Goal: Task Accomplishment & Management: Manage account settings

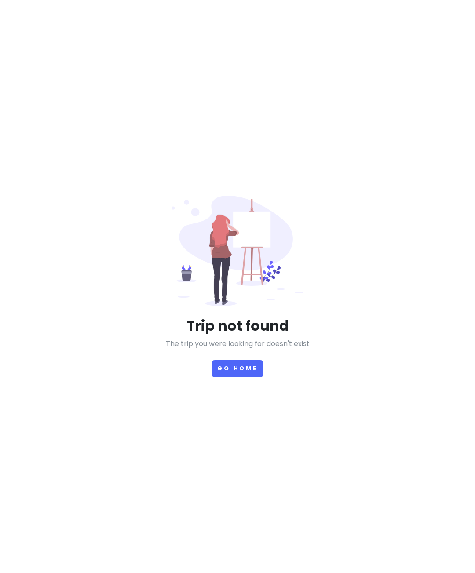
click at [229, 377] on button "Go Home" at bounding box center [238, 368] width 52 height 17
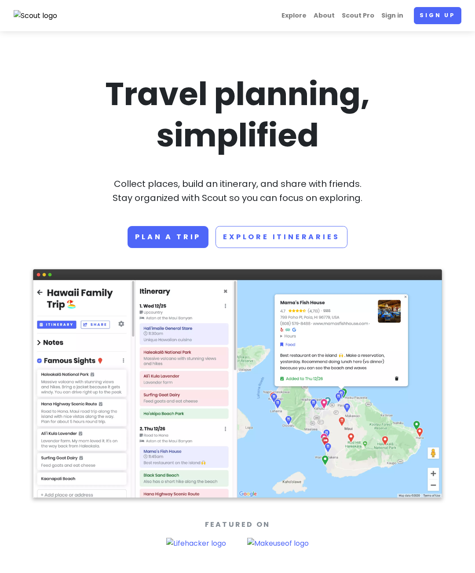
click at [403, 21] on link "Sign in" at bounding box center [392, 15] width 29 height 17
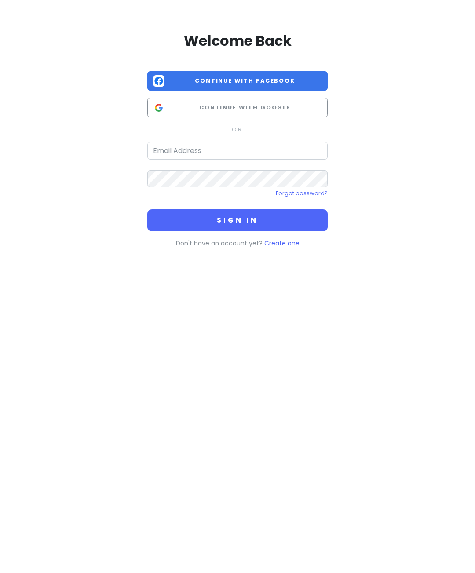
click at [407, 8] on div "Welcome Back Continue with Facebook Continue with Google Forgot password? Sign …" at bounding box center [237, 138] width 422 height 276
click at [181, 153] on input "email" at bounding box center [237, 151] width 180 height 18
type input "[EMAIL_ADDRESS][DOMAIN_NAME]"
click at [238, 219] on button "Sign in" at bounding box center [237, 220] width 180 height 22
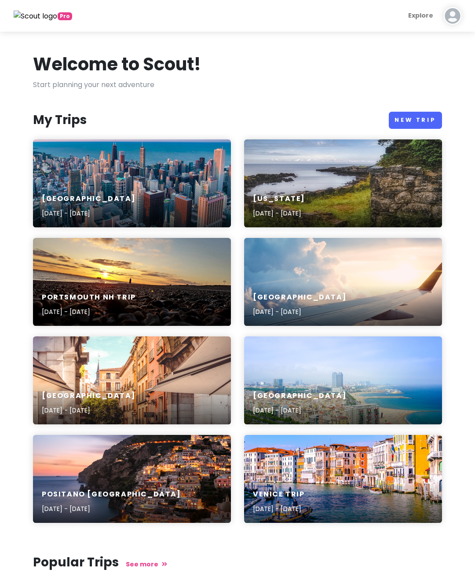
click at [70, 189] on div "Chicago [DATE] - [DATE]" at bounding box center [132, 207] width 198 height 42
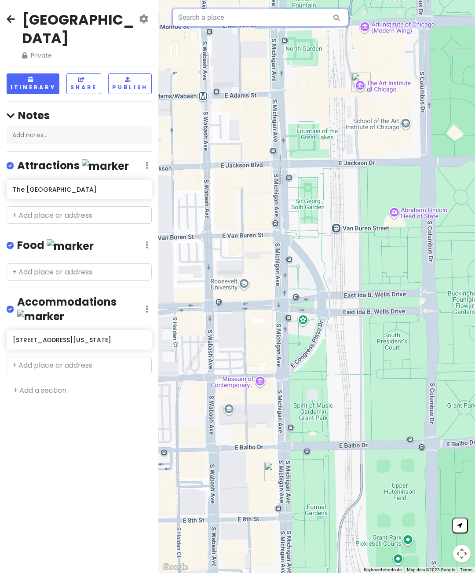
click at [285, 16] on input "text" at bounding box center [260, 18] width 176 height 18
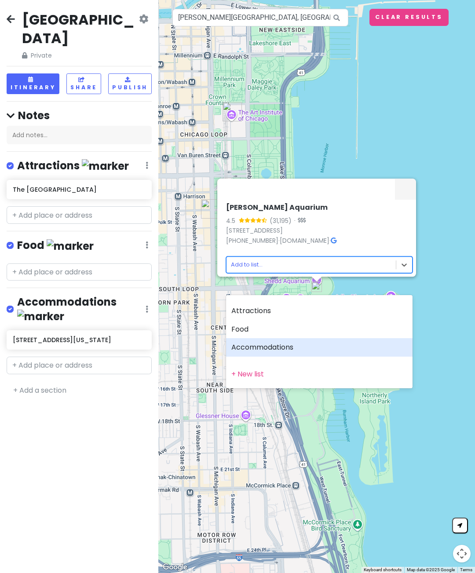
click at [286, 345] on div "Accommodations" at bounding box center [319, 347] width 187 height 18
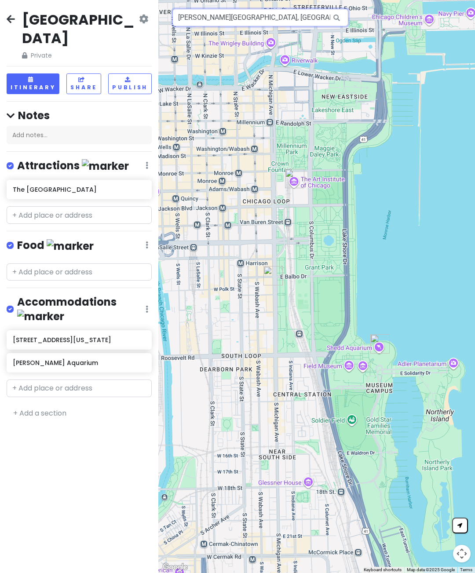
click at [229, 13] on input "[PERSON_NAME][GEOGRAPHIC_DATA], [GEOGRAPHIC_DATA] [GEOGRAPHIC_DATA], [GEOGRAPHI…" at bounding box center [260, 18] width 176 height 18
click at [296, 18] on input "[PERSON_NAME][GEOGRAPHIC_DATA], [GEOGRAPHIC_DATA] [GEOGRAPHIC_DATA], [GEOGRAPHI…" at bounding box center [260, 18] width 176 height 18
click at [297, 19] on input "[PERSON_NAME][GEOGRAPHIC_DATA], [GEOGRAPHIC_DATA] [GEOGRAPHIC_DATA], [GEOGRAPHI…" at bounding box center [260, 18] width 176 height 18
click at [295, 22] on input "[PERSON_NAME][GEOGRAPHIC_DATA], [GEOGRAPHIC_DATA] [GEOGRAPHIC_DATA], [GEOGRAPHI…" at bounding box center [260, 18] width 176 height 18
click at [295, 29] on div at bounding box center [316, 286] width 317 height 573
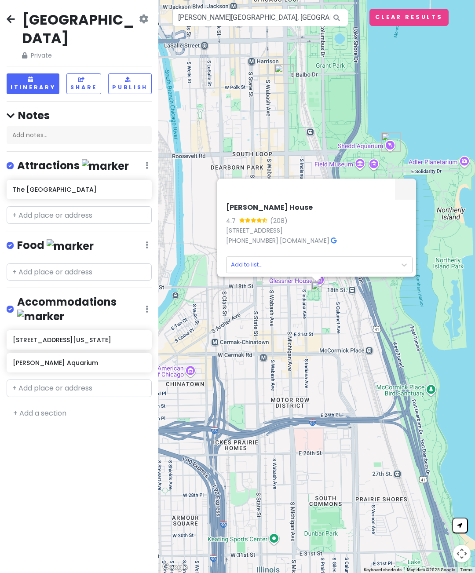
click at [283, 235] on link "[STREET_ADDRESS]" at bounding box center [254, 230] width 57 height 9
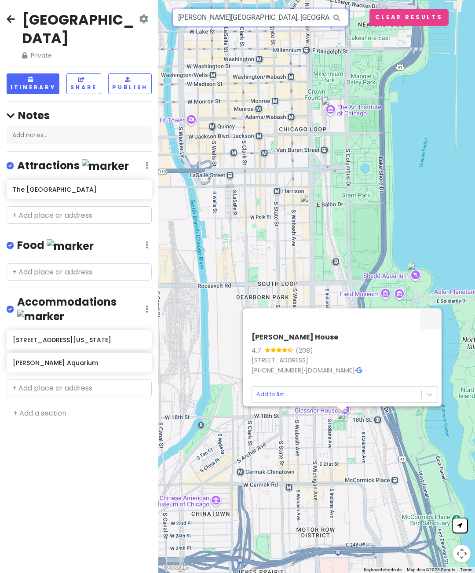
click at [234, 18] on input "[PERSON_NAME][GEOGRAPHIC_DATA], [GEOGRAPHIC_DATA], [GEOGRAPHIC_DATA], [GEOGRAPH…" at bounding box center [260, 18] width 176 height 18
click at [231, 12] on input "[PERSON_NAME][GEOGRAPHIC_DATA], [GEOGRAPHIC_DATA], [GEOGRAPHIC_DATA], [GEOGRAPH…" at bounding box center [260, 18] width 176 height 18
click at [230, 23] on input "[PERSON_NAME][GEOGRAPHIC_DATA], [GEOGRAPHIC_DATA], [GEOGRAPHIC_DATA], [GEOGRAPH…" at bounding box center [260, 18] width 176 height 18
click at [227, 27] on div "[PERSON_NAME] House 4.7 (208) [STREET_ADDRESS] [PHONE_NUMBER] · [DOMAIN_NAME] ·…" at bounding box center [316, 286] width 317 height 573
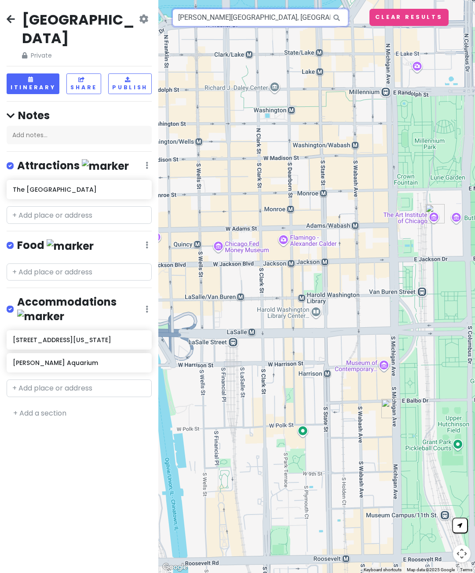
click at [235, 18] on input "[PERSON_NAME][GEOGRAPHIC_DATA], [GEOGRAPHIC_DATA], [GEOGRAPHIC_DATA], [GEOGRAPH…" at bounding box center [260, 18] width 176 height 18
click at [233, 19] on input "[PERSON_NAME][GEOGRAPHIC_DATA], [GEOGRAPHIC_DATA], [GEOGRAPHIC_DATA], [GEOGRAPH…" at bounding box center [260, 18] width 176 height 18
click at [232, 17] on input "[PERSON_NAME][GEOGRAPHIC_DATA], [GEOGRAPHIC_DATA], [GEOGRAPHIC_DATA], [GEOGRAPH…" at bounding box center [260, 18] width 176 height 18
click at [194, 17] on input "Bean" at bounding box center [260, 18] width 176 height 18
click at [191, 16] on input "Bean" at bounding box center [260, 18] width 176 height 18
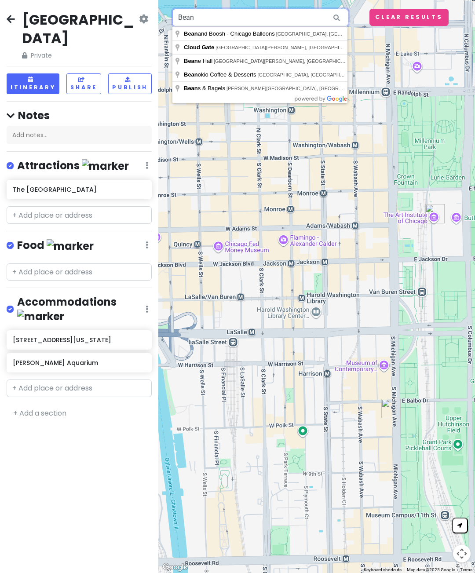
click at [193, 18] on input "Bean" at bounding box center [260, 18] width 176 height 18
click at [191, 17] on input "Bean" at bounding box center [260, 18] width 176 height 18
type input "[GEOGRAPHIC_DATA], [GEOGRAPHIC_DATA][PERSON_NAME], [GEOGRAPHIC_DATA], [GEOGRAPH…"
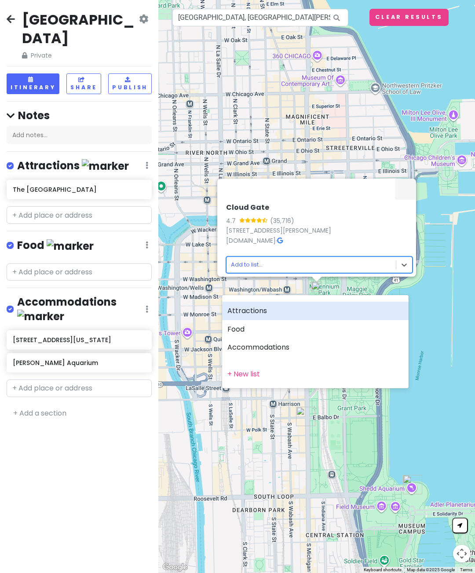
click at [242, 310] on div "Attractions" at bounding box center [315, 311] width 187 height 18
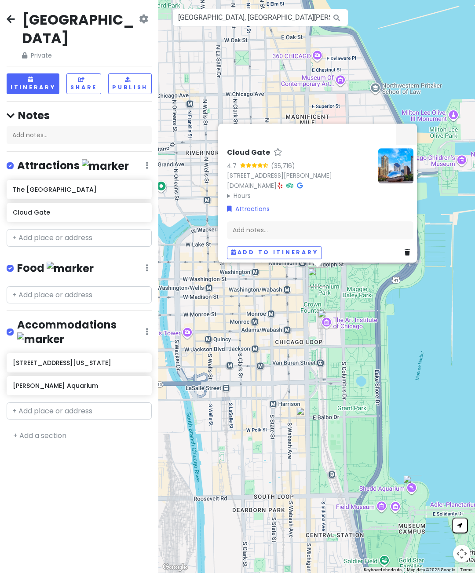
click at [59, 382] on h6 "[PERSON_NAME] Aquarium" at bounding box center [79, 386] width 132 height 8
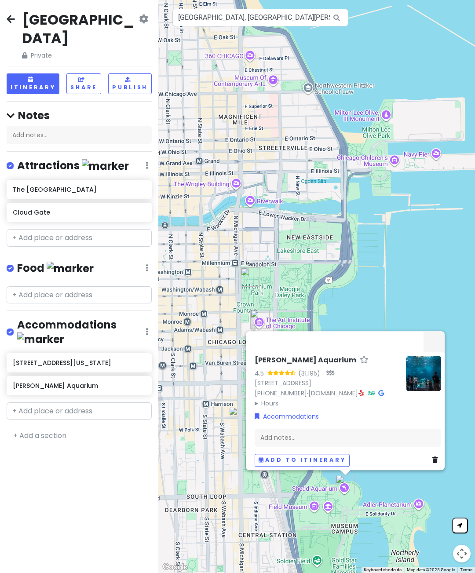
click at [285, 421] on link "Accommodations" at bounding box center [287, 417] width 64 height 10
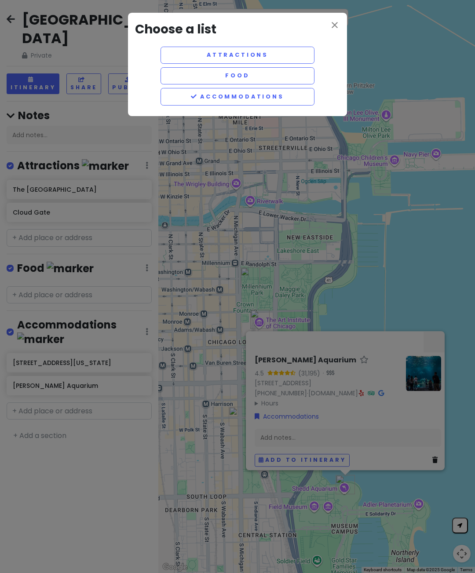
click at [186, 51] on button "Attractions" at bounding box center [238, 55] width 154 height 17
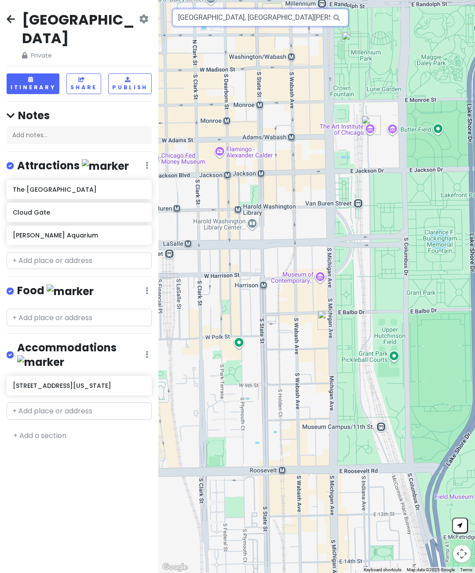
click at [203, 22] on input "[GEOGRAPHIC_DATA], [GEOGRAPHIC_DATA][PERSON_NAME], [GEOGRAPHIC_DATA], [GEOGRAPH…" at bounding box center [260, 18] width 176 height 18
click at [212, 19] on input "[GEOGRAPHIC_DATA], [GEOGRAPHIC_DATA][PERSON_NAME], [GEOGRAPHIC_DATA], [GEOGRAPH…" at bounding box center [260, 18] width 176 height 18
click at [212, 26] on div at bounding box center [316, 286] width 317 height 573
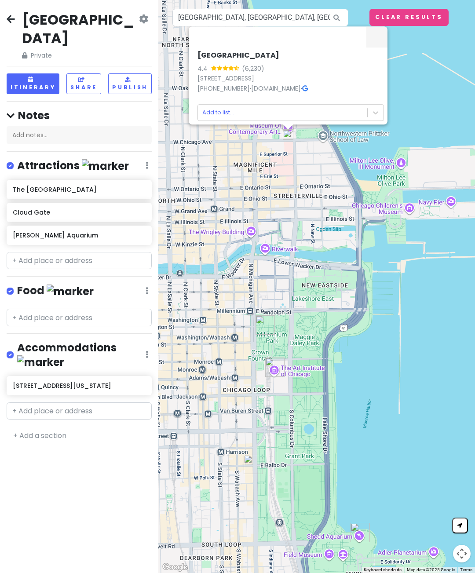
click at [304, 91] on icon at bounding box center [305, 88] width 6 height 6
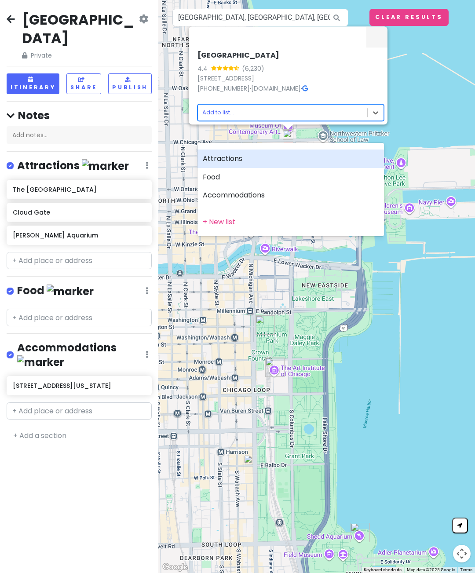
click at [221, 156] on div "Attractions" at bounding box center [291, 159] width 187 height 18
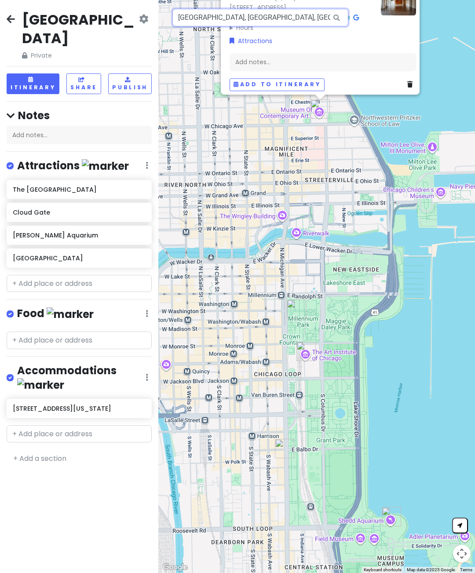
click at [202, 16] on input "[GEOGRAPHIC_DATA], [GEOGRAPHIC_DATA], [GEOGRAPHIC_DATA], [GEOGRAPHIC_DATA], [GE…" at bounding box center [260, 18] width 176 height 18
click at [203, 17] on input "[GEOGRAPHIC_DATA], [GEOGRAPHIC_DATA], [GEOGRAPHIC_DATA], [GEOGRAPHIC_DATA], [GE…" at bounding box center [260, 18] width 176 height 18
click at [205, 16] on input "[GEOGRAPHIC_DATA], [GEOGRAPHIC_DATA], [GEOGRAPHIC_DATA], [GEOGRAPHIC_DATA], [GE…" at bounding box center [260, 18] width 176 height 18
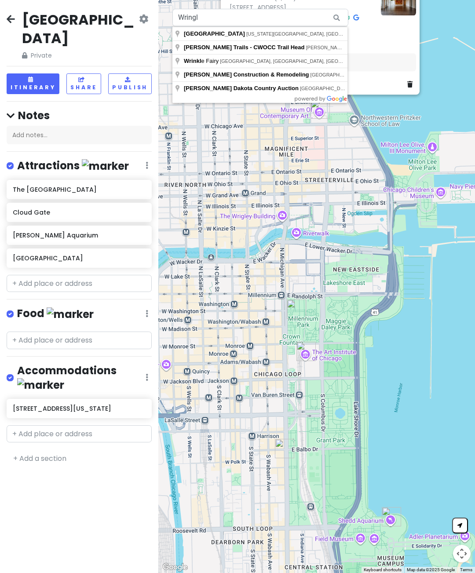
type input "[GEOGRAPHIC_DATA], [US_STATE][GEOGRAPHIC_DATA], [GEOGRAPHIC_DATA], [GEOGRAPHIC_…"
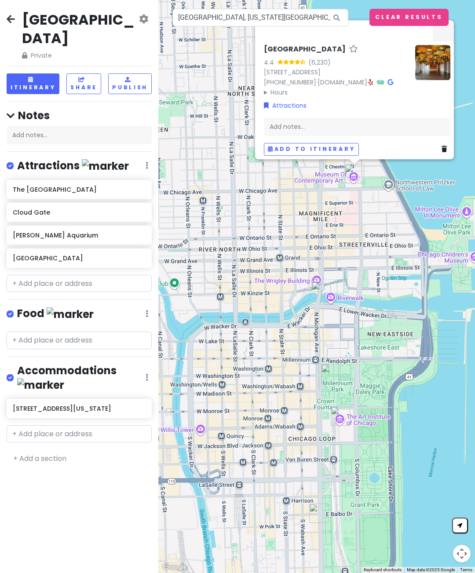
click at [388, 85] on icon at bounding box center [391, 82] width 6 height 6
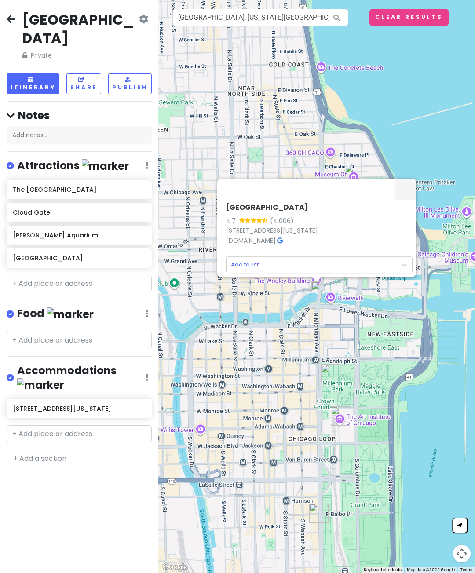
click at [283, 244] on icon at bounding box center [280, 241] width 6 height 6
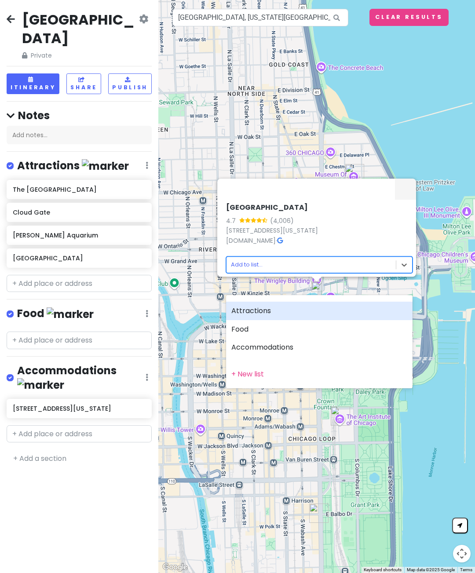
click at [252, 307] on div "Attractions" at bounding box center [319, 311] width 187 height 18
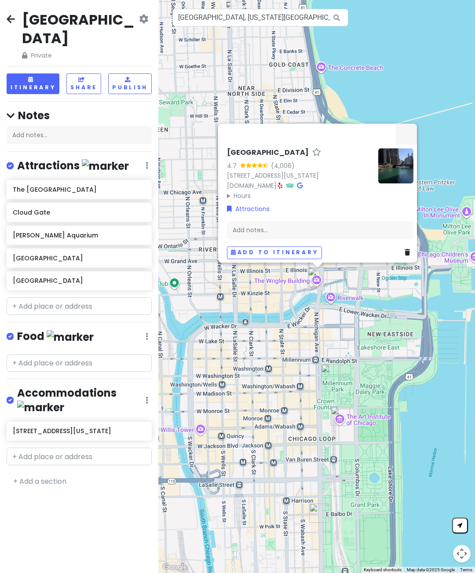
click at [251, 239] on div "Add notes..." at bounding box center [320, 230] width 187 height 18
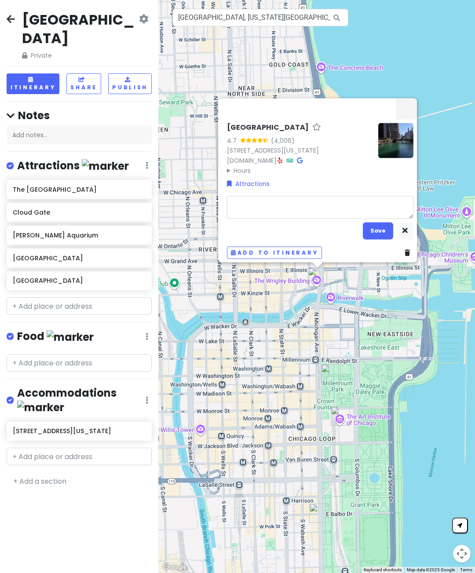
type textarea "x"
type textarea "N"
type textarea "x"
type textarea "Ni"
type textarea "x"
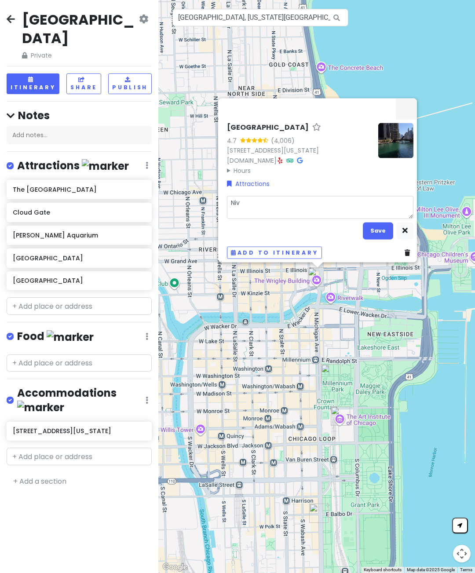
type textarea "Ni"
type textarea "x"
type textarea "Nic"
type textarea "x"
type textarea "Nice"
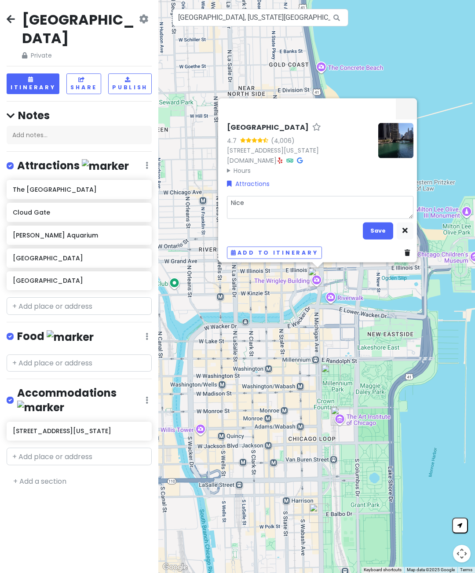
type textarea "x"
type textarea "Nice"
type textarea "x"
type textarea "Nice b"
type textarea "x"
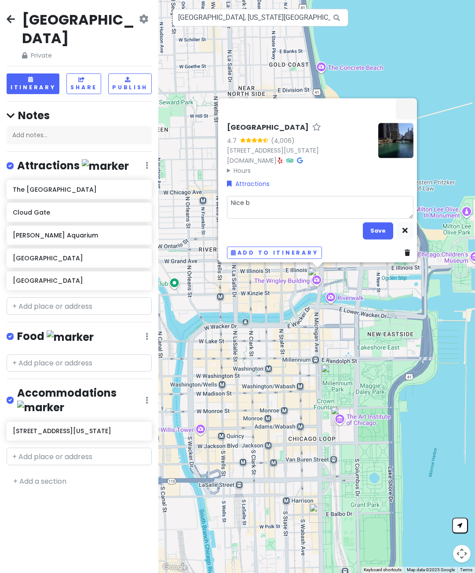
type textarea "Nice br"
type textarea "x"
type textarea "Nice bri"
type textarea "x"
type textarea "Nice brid"
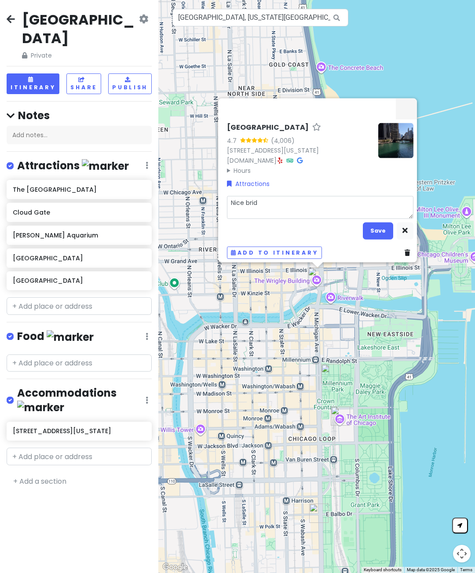
type textarea "x"
type textarea "Nice bridg"
type textarea "x"
type textarea "Nice bridge"
type textarea "x"
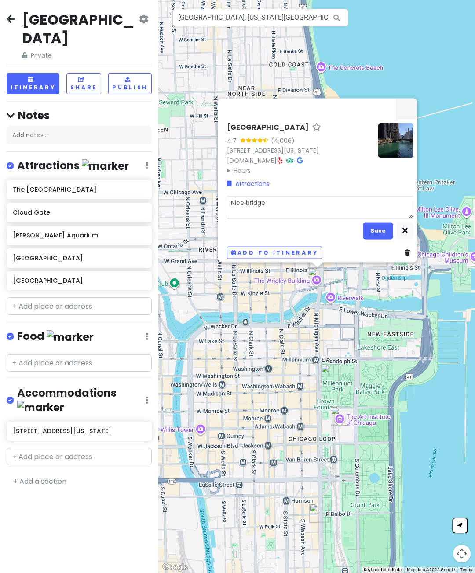
type textarea "Nice bridge"
type textarea "x"
type textarea "Nice bridge v"
type textarea "x"
type textarea "Nice bridge vi"
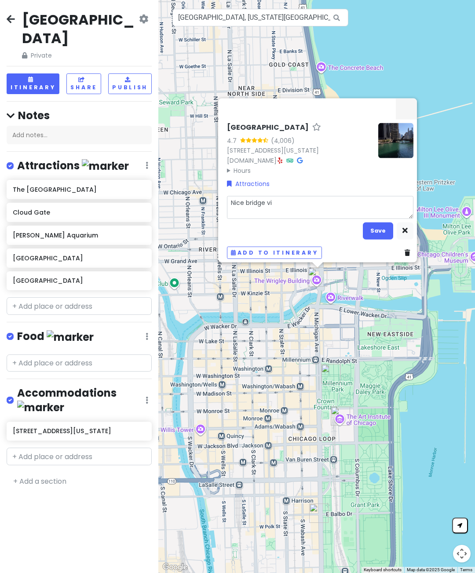
type textarea "x"
type textarea "Nice bridge view"
type textarea "x"
type textarea "Nice bridge view"
type textarea "x"
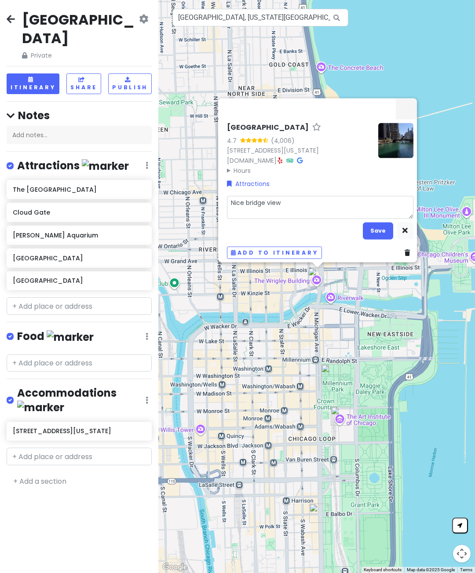
type textarea "Nice bridge view w"
type textarea "x"
type textarea "Nice bridge view wi"
type textarea "x"
type textarea "Nice bridge view wit"
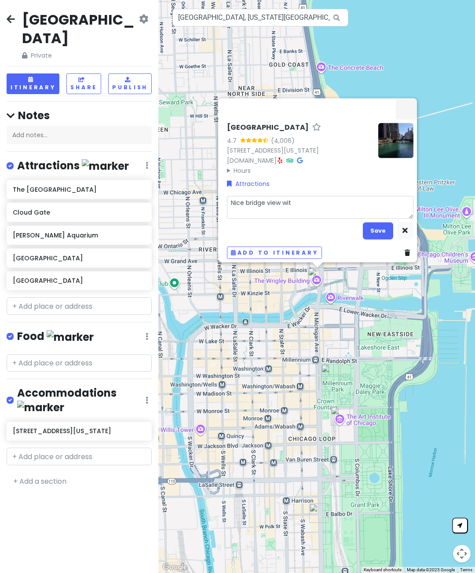
type textarea "x"
type textarea "Nice bridge view with"
type textarea "x"
type textarea "Nice bridge view with"
type textarea "x"
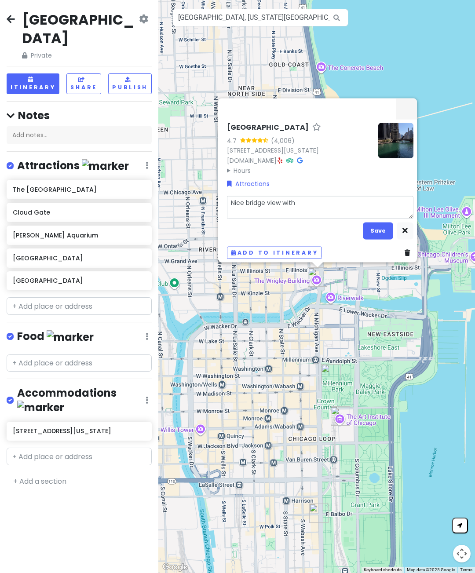
type textarea "Nice bridge view with n"
type textarea "x"
type textarea "Nice bridge view with ni"
type textarea "x"
type textarea "Nice bridge view with [PERSON_NAME]"
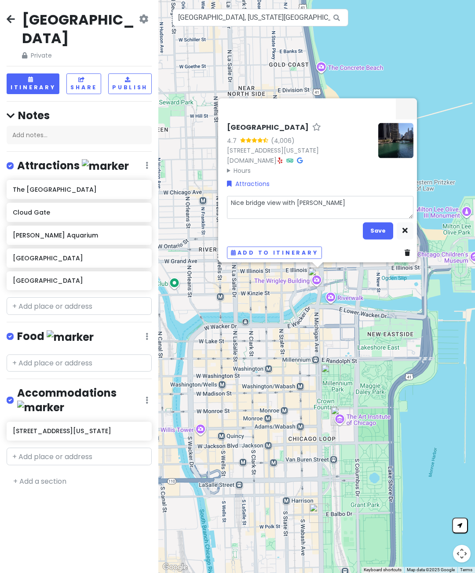
type textarea "x"
type textarea "Nice bridge view with nice"
type textarea "x"
type textarea "Nice bridge view with nice"
type textarea "x"
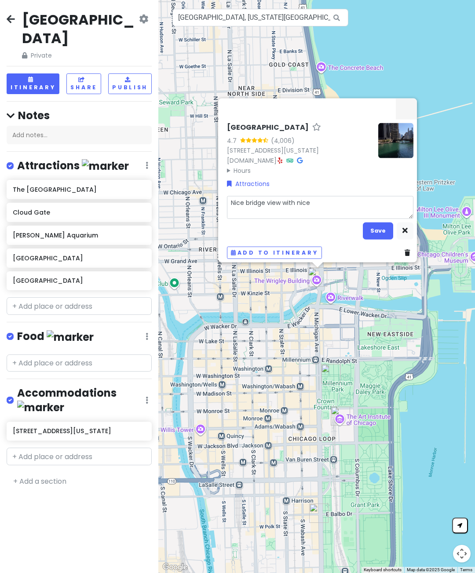
type textarea "Nice bridge view with nice b"
type textarea "x"
type textarea "Nice bridge view with nice bu"
type textarea "x"
type textarea "Nice bridge view with nice [PERSON_NAME]"
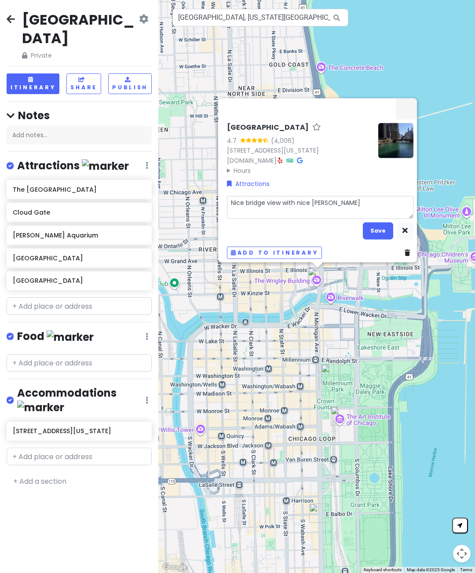
type textarea "x"
type textarea "Nice bridge view with nice buil"
type textarea "x"
type textarea "Nice bridge view with nice buili"
type textarea "x"
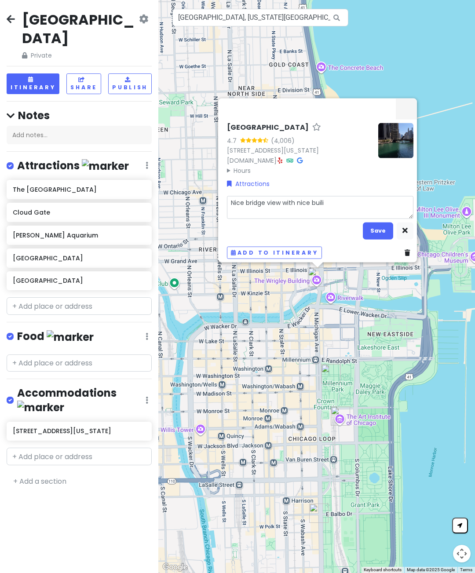
type textarea "Nice bridge view with nice builin"
type textarea "x"
type textarea "Nice bridge view with nice builing"
type textarea "x"
type textarea "Nice bridge view with nice building"
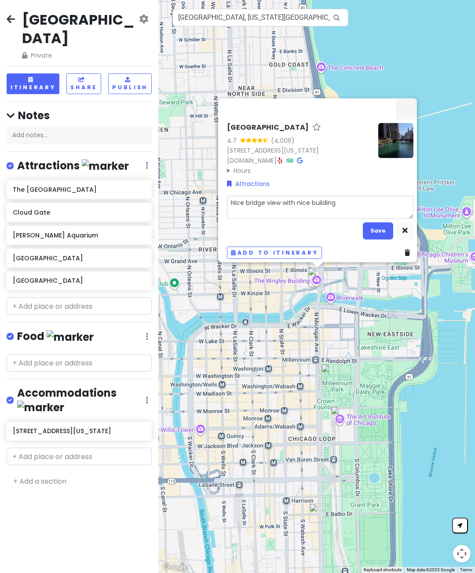
type textarea "x"
type textarea "Nice bridge view with nice building"
type textarea "x"
type textarea "Nice bridge view with nice building l"
type textarea "x"
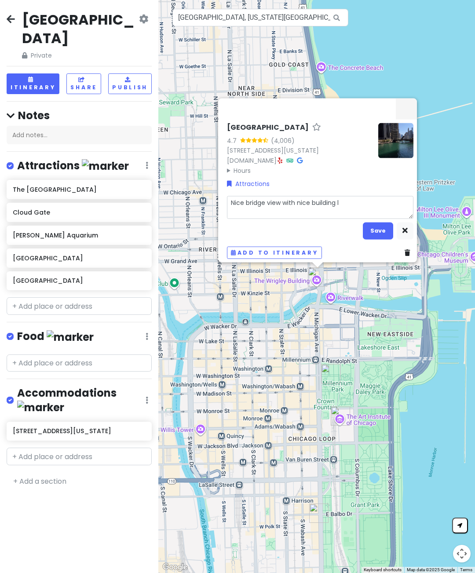
type textarea "Nice bridge view with nice building li"
type textarea "x"
type textarea "Nice bridge view with nice building lig"
type textarea "x"
type textarea "Nice bridge view with nice building ligh"
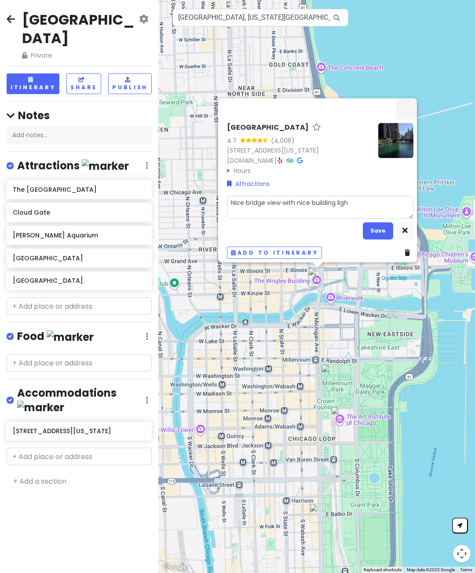
type textarea "x"
type textarea "Nice bridge view with nice building light"
type textarea "x"
type textarea "Nice bridge view with nice building lights"
type textarea "x"
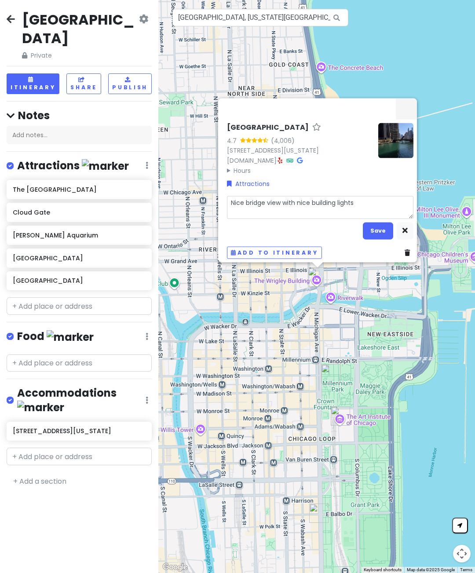
type textarea "Nice bridge view with nice building lights"
type textarea "x"
type textarea "Nice bridge view with nice building lights a"
type textarea "x"
type textarea "Nice bridge view with nice building lights at"
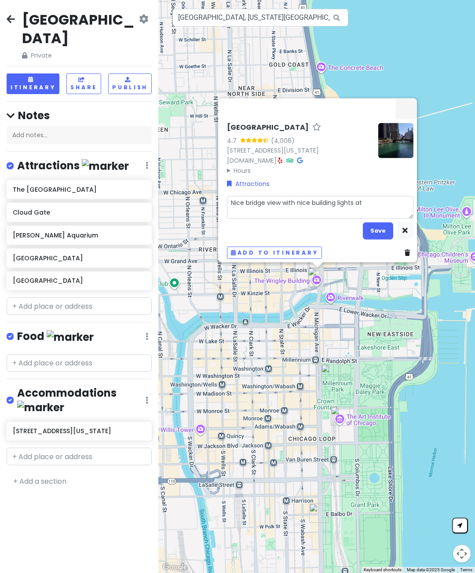
type textarea "x"
type textarea "Nice bridge view with nice building lights at"
type textarea "x"
type textarea "Nice bridge view with nice building lights at n"
type textarea "x"
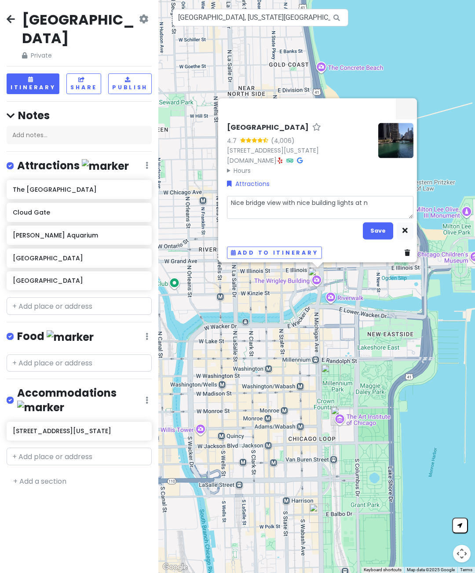
type textarea "Nice bridge view with nice building lights at ni"
type textarea "x"
type textarea "Nice bridge view with nice building lights at [GEOGRAPHIC_DATA]"
type textarea "x"
type textarea "Nice bridge view with nice building lights at [GEOGRAPHIC_DATA]"
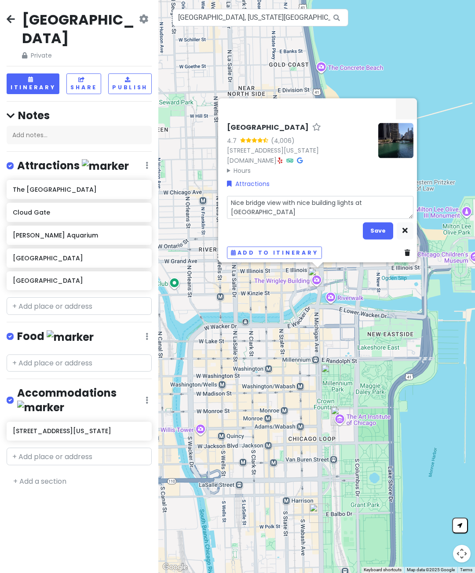
type textarea "x"
type textarea "Nice bridge view with nice building lights at night"
type textarea "x"
type textarea "Nice bridge view with nice building lights at night"
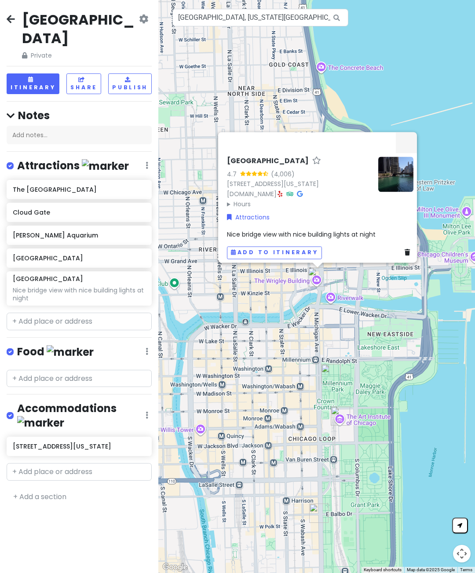
click at [147, 19] on icon at bounding box center [143, 18] width 9 height 7
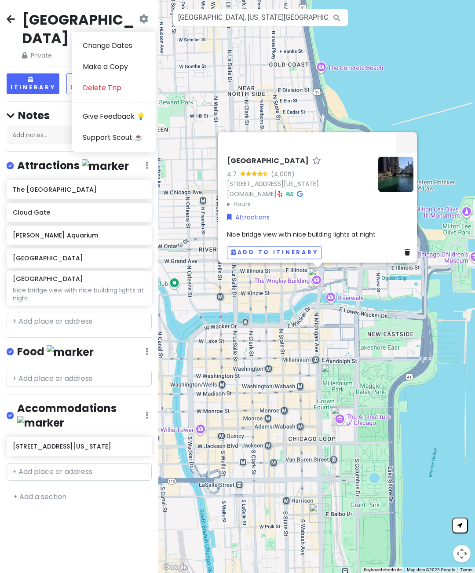
click at [101, 16] on div "[GEOGRAPHIC_DATA] Private Change Dates Make a Copy Delete Trip Give Feedback 💡 …" at bounding box center [79, 36] width 145 height 50
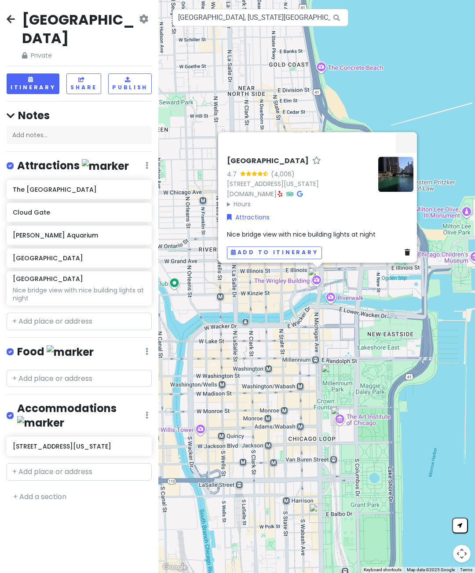
click at [94, 73] on button "Share" at bounding box center [83, 83] width 35 height 21
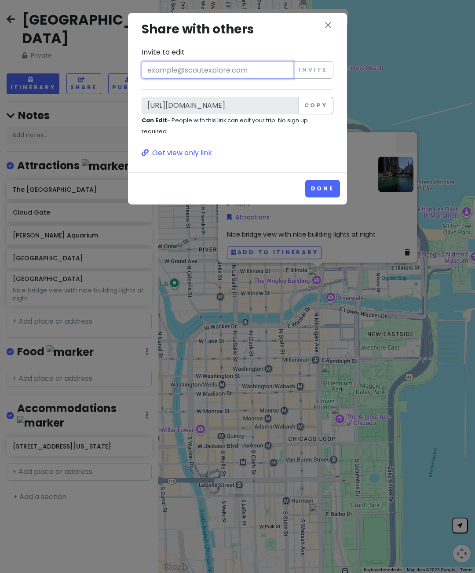
click at [147, 66] on input "Invite to edit" at bounding box center [218, 70] width 152 height 18
click at [154, 102] on input "[URL][DOMAIN_NAME]" at bounding box center [220, 106] width 157 height 18
click at [159, 103] on input "[URL][DOMAIN_NAME]" at bounding box center [220, 106] width 157 height 18
click at [160, 100] on input "[URL][DOMAIN_NAME]" at bounding box center [220, 106] width 157 height 18
click at [316, 107] on button "Copy" at bounding box center [316, 106] width 35 height 18
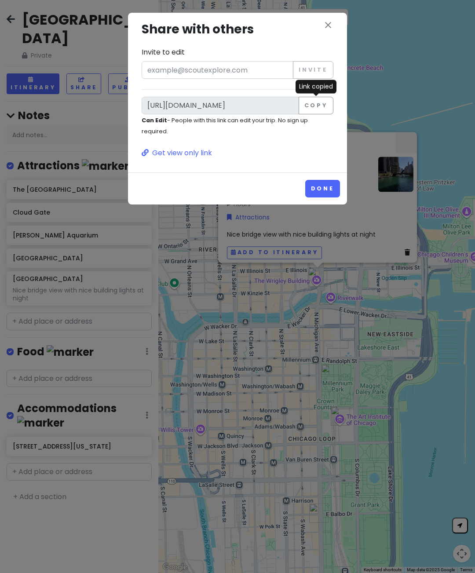
click at [321, 186] on button "Done" at bounding box center [322, 188] width 35 height 17
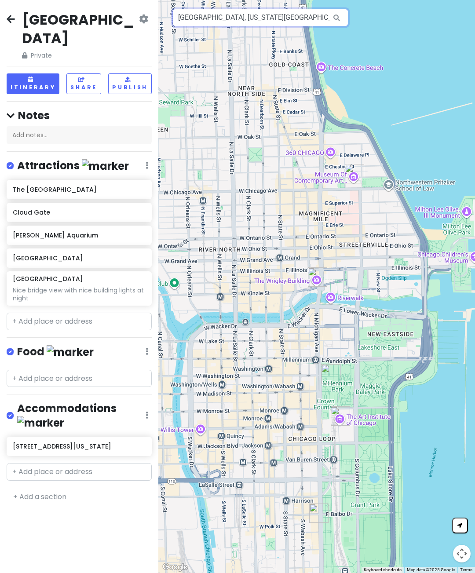
click at [208, 21] on input "[GEOGRAPHIC_DATA], [US_STATE][GEOGRAPHIC_DATA], [GEOGRAPHIC_DATA], [GEOGRAPHIC_…" at bounding box center [260, 18] width 176 height 18
click at [209, 12] on input "[GEOGRAPHIC_DATA], [US_STATE][GEOGRAPHIC_DATA], [GEOGRAPHIC_DATA], [GEOGRAPHIC_…" at bounding box center [260, 18] width 176 height 18
click at [205, 7] on div at bounding box center [316, 286] width 317 height 573
click at [212, 19] on input "[GEOGRAPHIC_DATA], [US_STATE][GEOGRAPHIC_DATA], [GEOGRAPHIC_DATA], [GEOGRAPHIC_…" at bounding box center [260, 18] width 176 height 18
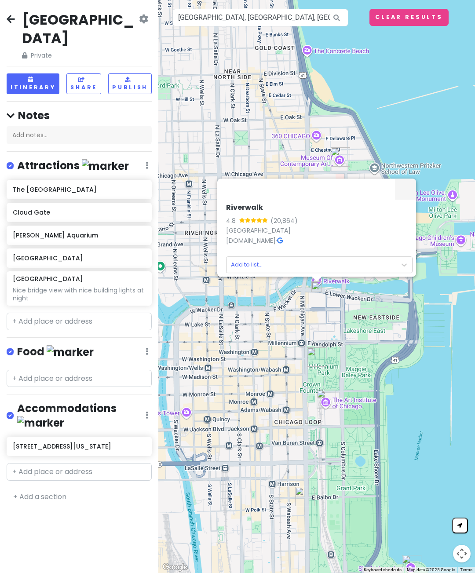
click at [282, 244] on icon at bounding box center [280, 241] width 6 height 6
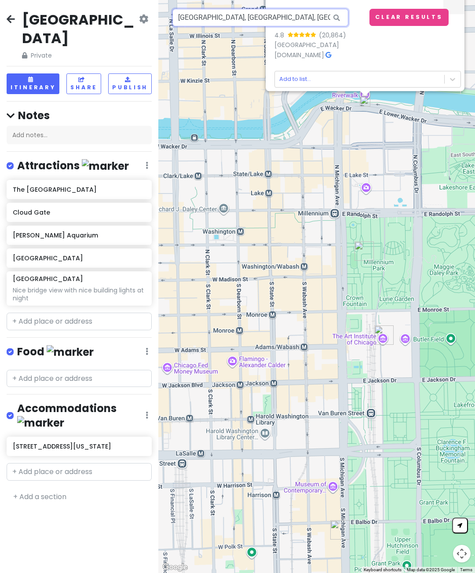
click at [295, 25] on input "[GEOGRAPHIC_DATA], [GEOGRAPHIC_DATA], [GEOGRAPHIC_DATA], [GEOGRAPHIC_DATA]" at bounding box center [260, 18] width 176 height 18
click at [339, 15] on icon at bounding box center [337, 18] width 20 height 18
click at [307, 23] on input "[GEOGRAPHIC_DATA], [GEOGRAPHIC_DATA], [GEOGRAPHIC_DATA], [GEOGRAPHIC_DATA]" at bounding box center [260, 18] width 176 height 18
click at [293, 26] on input "[GEOGRAPHIC_DATA], [GEOGRAPHIC_DATA], [GEOGRAPHIC_DATA], [GEOGRAPHIC_DATA]" at bounding box center [260, 18] width 176 height 18
click at [290, 14] on div at bounding box center [357, 3] width 172 height 21
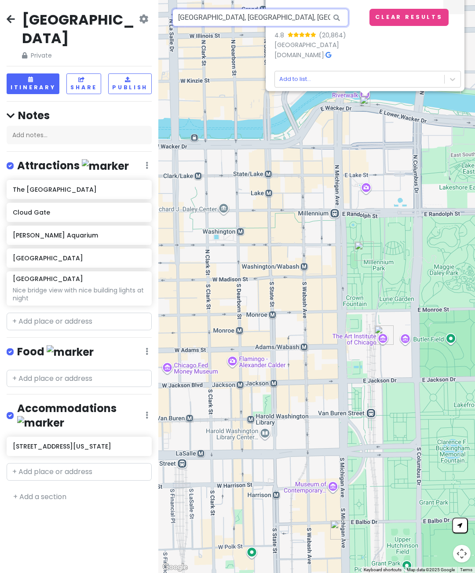
click at [291, 24] on input "[GEOGRAPHIC_DATA], [GEOGRAPHIC_DATA], [GEOGRAPHIC_DATA], [GEOGRAPHIC_DATA]" at bounding box center [260, 18] width 176 height 18
click at [287, 14] on div at bounding box center [357, 3] width 172 height 21
click at [292, 21] on input "[GEOGRAPHIC_DATA], [GEOGRAPHIC_DATA], [GEOGRAPHIC_DATA], [GEOGRAPHIC_DATA]" at bounding box center [260, 18] width 176 height 18
click at [278, 18] on input "[GEOGRAPHIC_DATA], [GEOGRAPHIC_DATA], [GEOGRAPHIC_DATA], [GEOGRAPHIC_DATA]" at bounding box center [260, 18] width 176 height 18
click at [277, 18] on input "[GEOGRAPHIC_DATA], [GEOGRAPHIC_DATA], [GEOGRAPHIC_DATA], [GEOGRAPHIC_DATA]" at bounding box center [260, 18] width 176 height 18
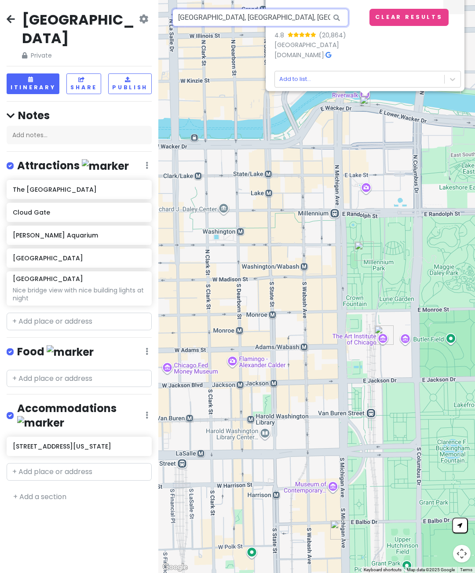
click at [279, 19] on input "[GEOGRAPHIC_DATA], [GEOGRAPHIC_DATA], [GEOGRAPHIC_DATA], [GEOGRAPHIC_DATA]" at bounding box center [260, 18] width 176 height 18
click at [279, 21] on input "[GEOGRAPHIC_DATA], [GEOGRAPHIC_DATA], [GEOGRAPHIC_DATA], [GEOGRAPHIC_DATA]" at bounding box center [260, 18] width 176 height 18
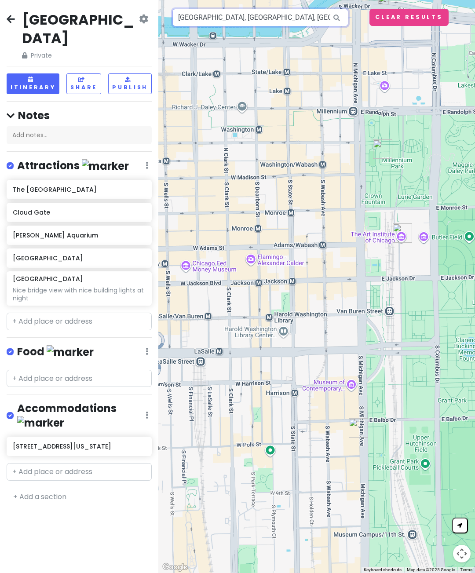
click at [257, 15] on input "[GEOGRAPHIC_DATA], [GEOGRAPHIC_DATA], [GEOGRAPHIC_DATA], [GEOGRAPHIC_DATA]" at bounding box center [260, 18] width 176 height 18
click at [252, 17] on input "[GEOGRAPHIC_DATA], [GEOGRAPHIC_DATA], [GEOGRAPHIC_DATA], [GEOGRAPHIC_DATA]" at bounding box center [260, 18] width 176 height 18
click at [252, 21] on input "[GEOGRAPHIC_DATA], [GEOGRAPHIC_DATA], [GEOGRAPHIC_DATA], [GEOGRAPHIC_DATA]" at bounding box center [260, 18] width 176 height 18
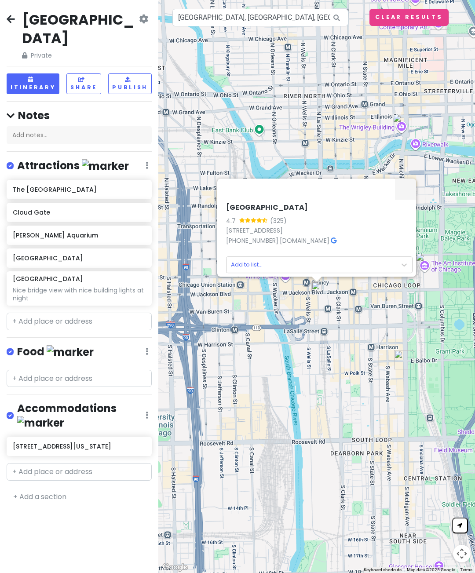
click at [337, 244] on icon at bounding box center [334, 241] width 6 height 6
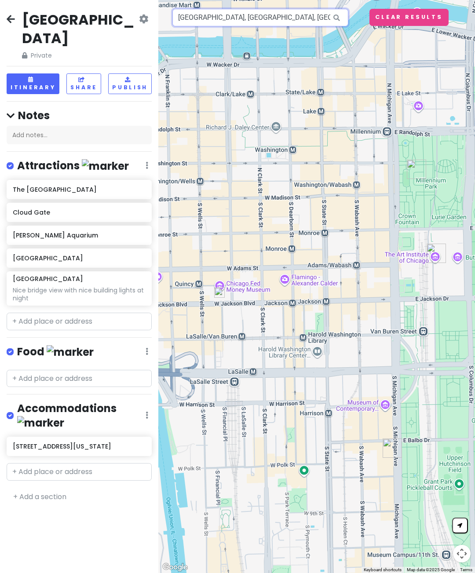
click at [266, 15] on input "[GEOGRAPHIC_DATA], [GEOGRAPHIC_DATA], [GEOGRAPHIC_DATA], [GEOGRAPHIC_DATA], [GE…" at bounding box center [260, 18] width 176 height 18
click at [276, 13] on input "[GEOGRAPHIC_DATA], [GEOGRAPHIC_DATA], [GEOGRAPHIC_DATA], [GEOGRAPHIC_DATA], [GE…" at bounding box center [260, 18] width 176 height 18
click at [276, 6] on div at bounding box center [316, 286] width 317 height 573
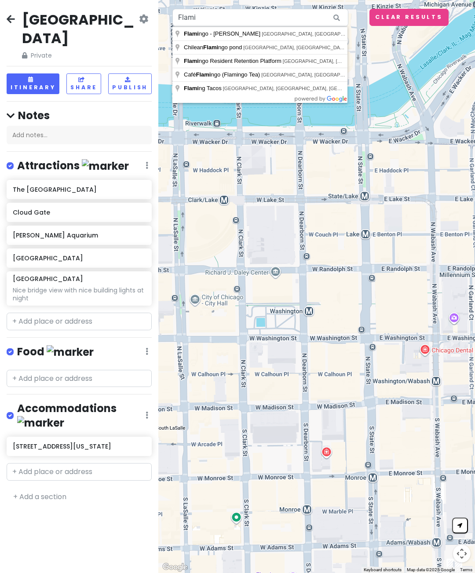
type input "Flamingo - [PERSON_NAME], [GEOGRAPHIC_DATA], [GEOGRAPHIC_DATA], [GEOGRAPHIC_DAT…"
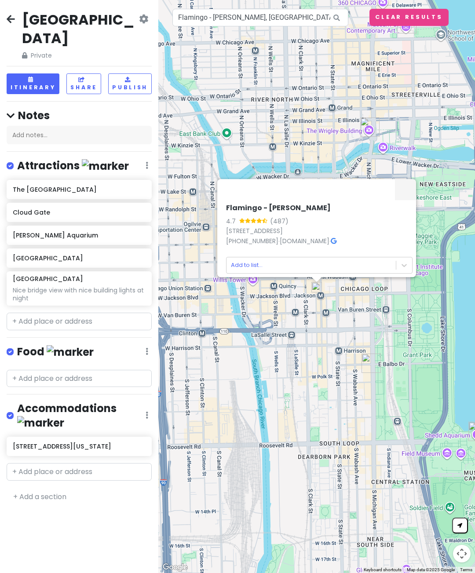
click at [262, 223] on icon at bounding box center [264, 220] width 5 height 5
click at [331, 244] on icon at bounding box center [334, 241] width 6 height 6
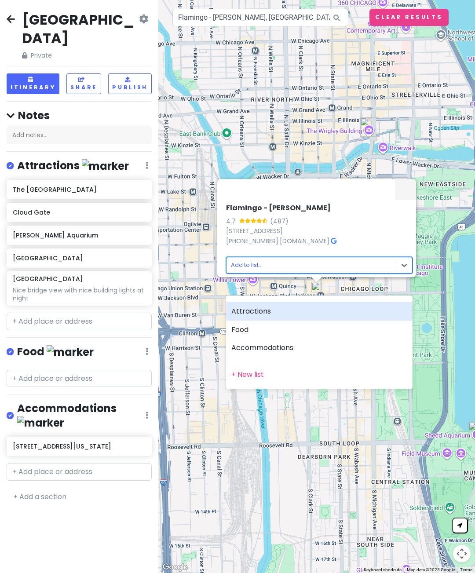
click at [275, 310] on div "Attractions" at bounding box center [319, 311] width 187 height 18
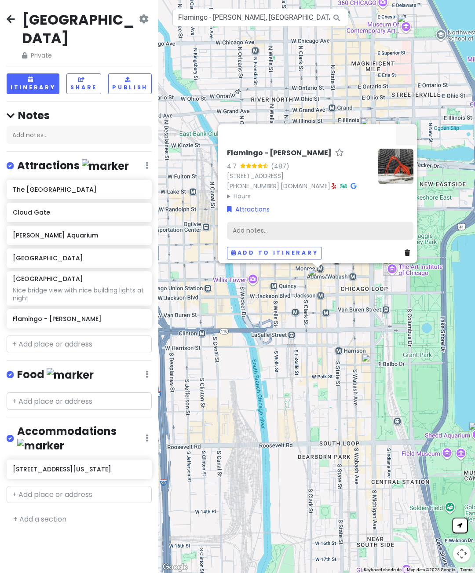
click at [329, 240] on div "Add notes..." at bounding box center [320, 230] width 187 height 18
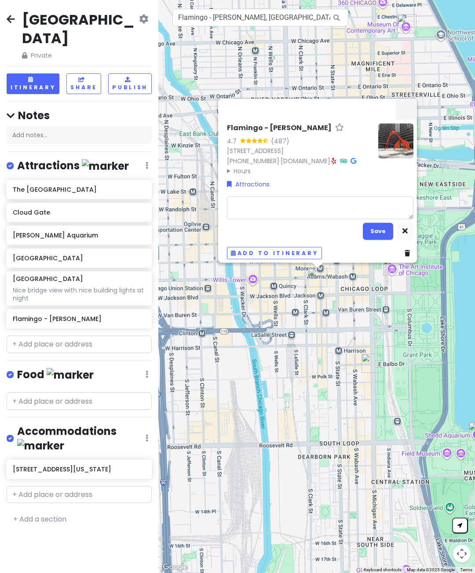
type textarea "x"
type textarea "T"
type textarea "x"
type textarea "Tw"
type textarea "x"
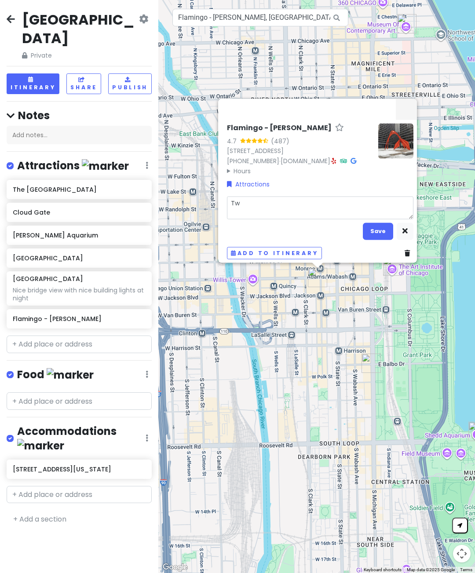
type textarea "Twi"
type textarea "x"
type textarea "Twis"
type textarea "x"
type textarea "Twist"
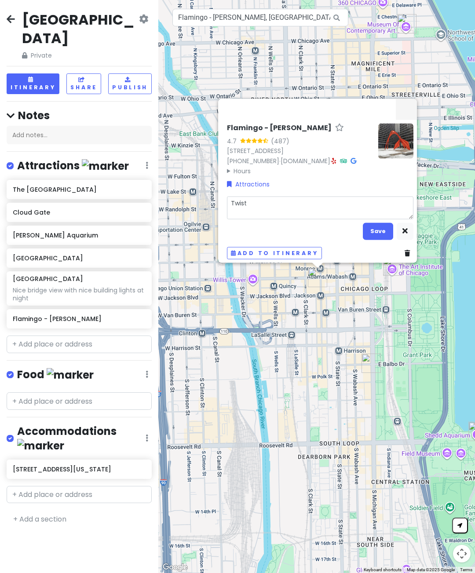
type textarea "x"
type textarea "Twisty"
type textarea "x"
type textarea "Twisty"
type textarea "x"
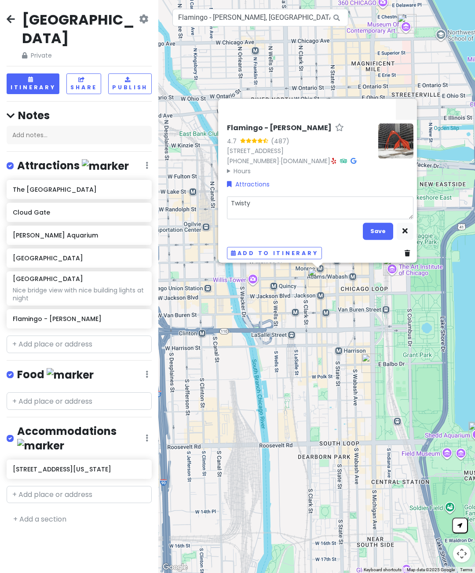
type textarea "Twisty s"
type textarea "x"
type textarea "Twisty sc"
type textarea "x"
type textarea "Twisty scu"
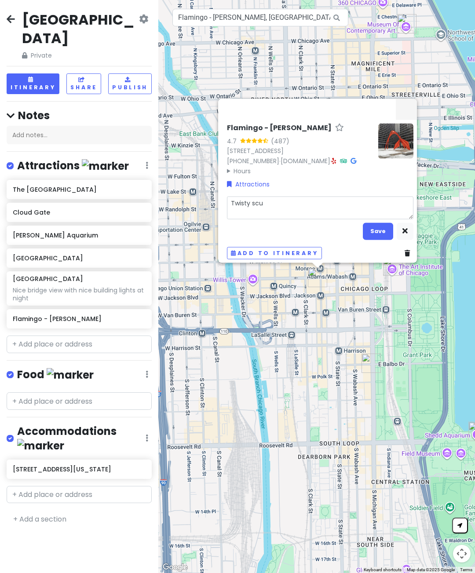
type textarea "x"
type textarea "Twisty scul"
type textarea "x"
type textarea "Twisty sculp"
type textarea "x"
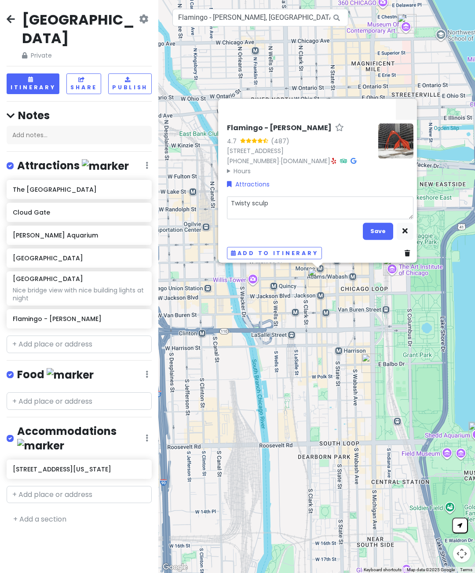
type textarea "Twisty sculptures"
type textarea "x"
type textarea "Twisty sculptures"
type textarea "x"
type textarea "Twisty sculptures"
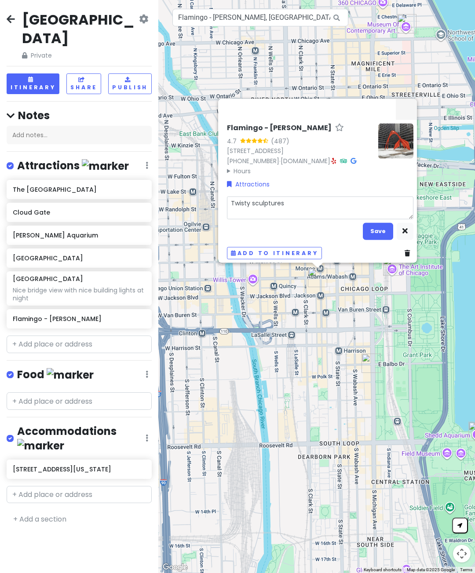
type textarea "x"
type textarea "Twisty sculpture"
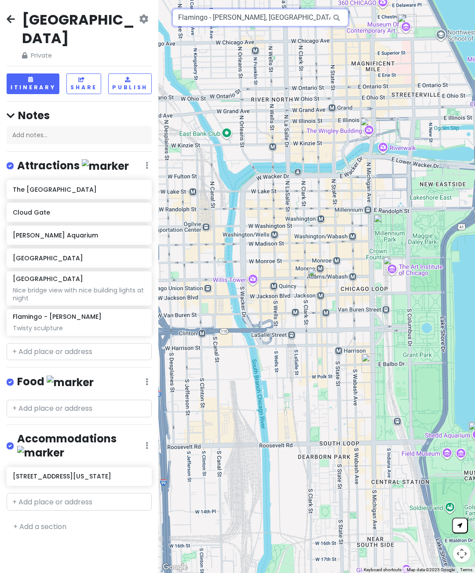
click at [285, 16] on input "Flamingo - [PERSON_NAME], [GEOGRAPHIC_DATA], [GEOGRAPHIC_DATA], [GEOGRAPHIC_DAT…" at bounding box center [260, 18] width 176 height 18
click at [286, 18] on input "Flamingo - [PERSON_NAME], [GEOGRAPHIC_DATA], [GEOGRAPHIC_DATA], [GEOGRAPHIC_DAT…" at bounding box center [260, 18] width 176 height 18
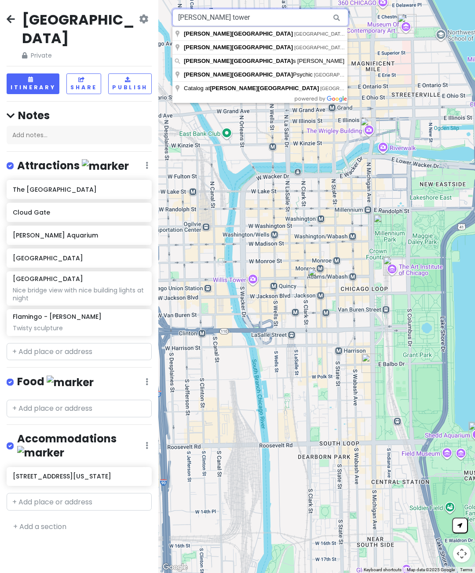
type input "[PERSON_NAME] tower"
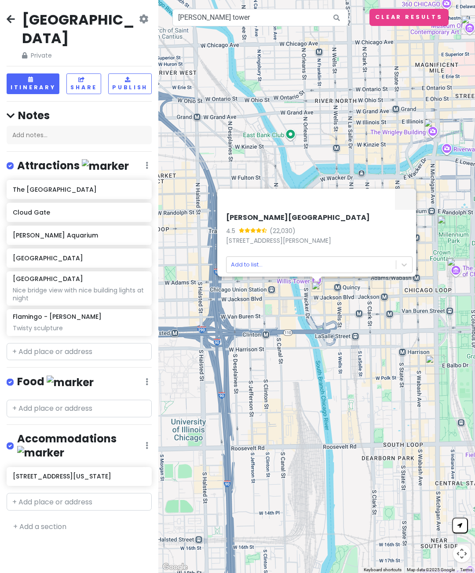
click at [256, 232] on icon at bounding box center [259, 229] width 6 height 5
click at [245, 232] on icon at bounding box center [248, 229] width 6 height 5
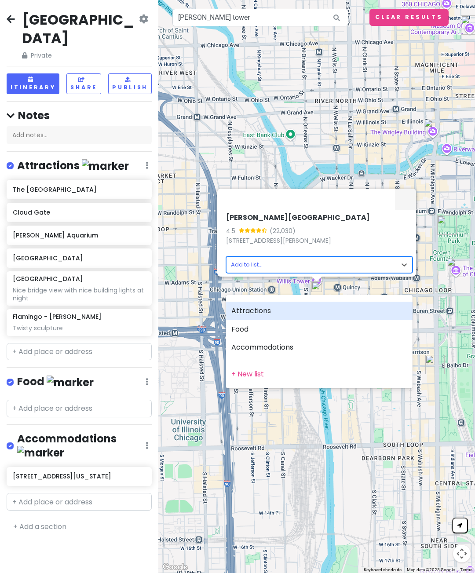
click at [274, 311] on div "Attractions" at bounding box center [319, 311] width 187 height 18
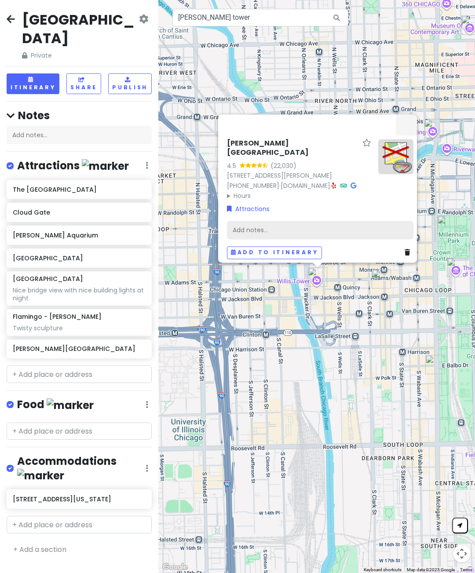
click at [286, 239] on div "Add notes..." at bounding box center [320, 230] width 187 height 18
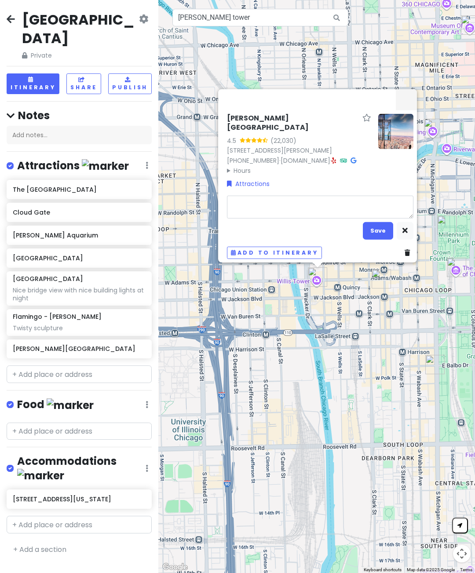
type textarea "x"
type textarea "C"
type textarea "x"
type textarea "Ca"
type textarea "x"
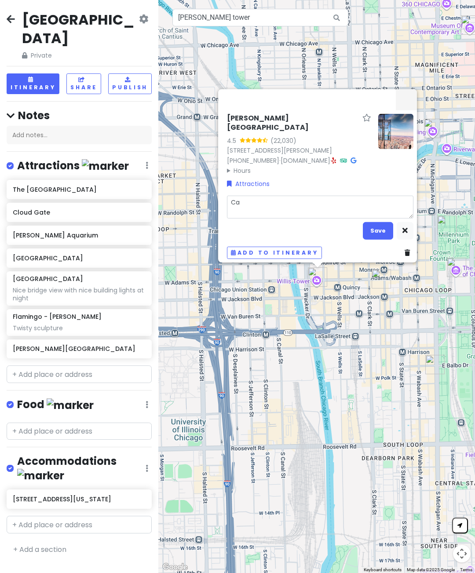
type textarea "Can"
type textarea "x"
type textarea "Can"
type textarea "x"
type textarea "Can s"
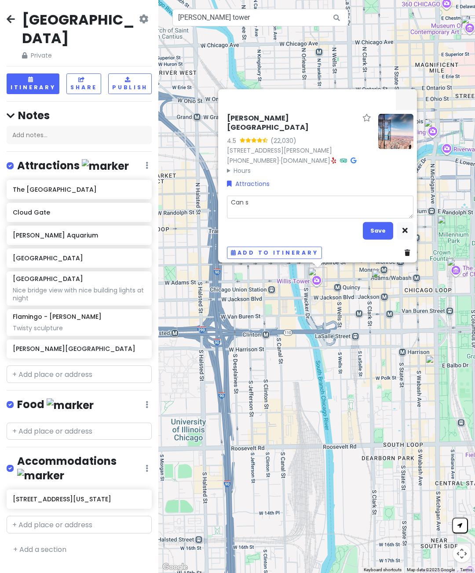
type textarea "x"
type textarea "Can se"
type textarea "x"
type textarea "Can see"
type textarea "x"
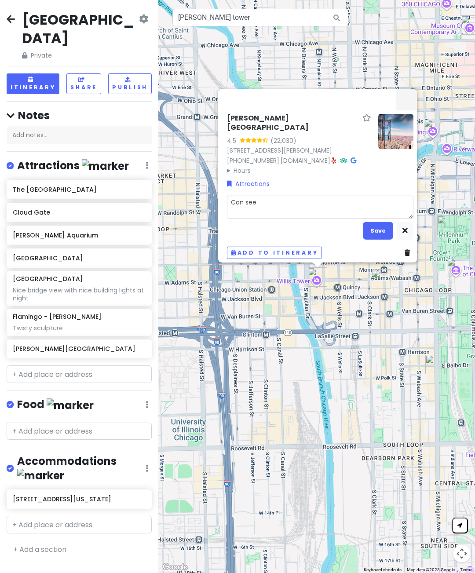
type textarea "Can see"
type textarea "x"
type textarea "Can see e"
type textarea "x"
type textarea "Can see ent"
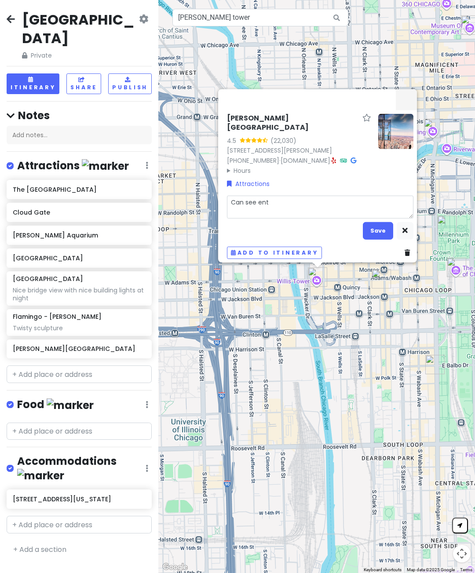
type textarea "x"
type textarea "Can see enti"
type textarea "x"
type textarea "Can see entir"
type textarea "x"
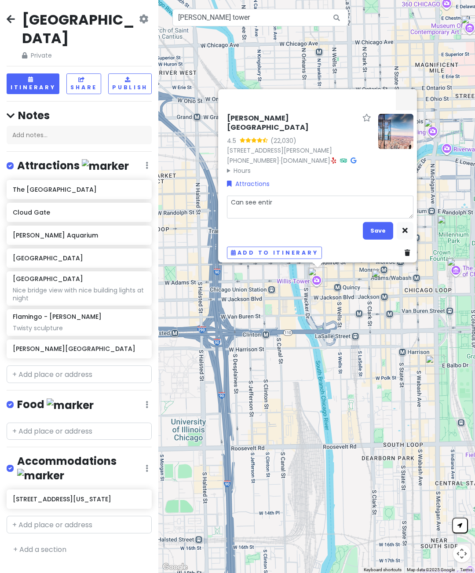
type textarea "Can see entire"
type textarea "x"
type textarea "Can see entire"
type textarea "x"
type textarea "Can see entire c"
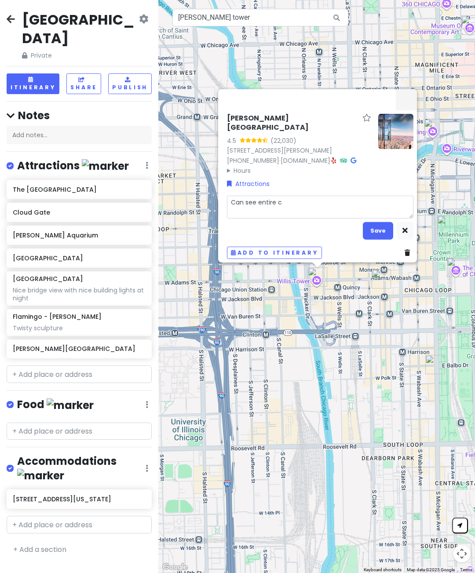
type textarea "x"
type textarea "Can see entire ci"
type textarea "x"
type textarea "Can see entire cit"
type textarea "x"
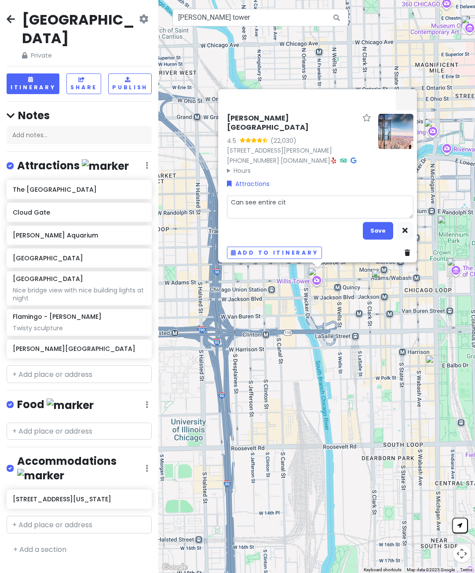
type textarea "Can see entire city"
type textarea "x"
type textarea "Can see entire city"
type textarea "x"
type textarea "Can see entire city w"
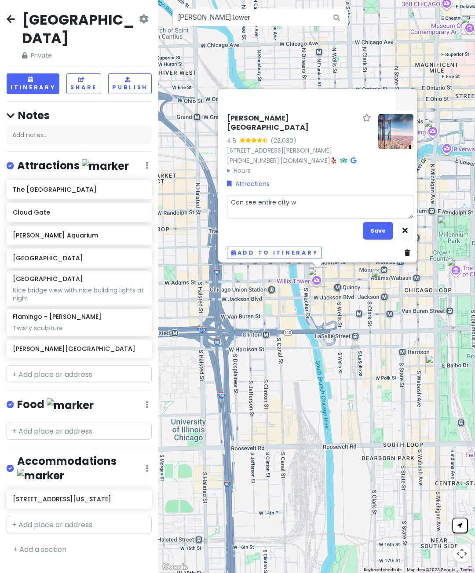
type textarea "x"
type textarea "Can see entire city wi"
type textarea "x"
type textarea "Can see entire city wit"
type textarea "x"
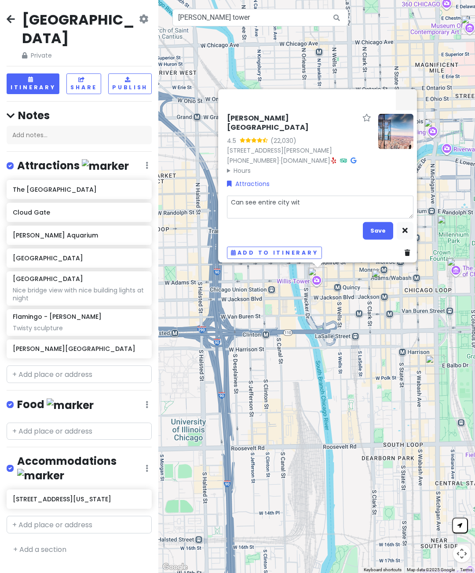
type textarea "Can see entire city with"
type textarea "x"
type textarea "Can see entire city with"
type textarea "x"
type textarea "Can see entire city with t"
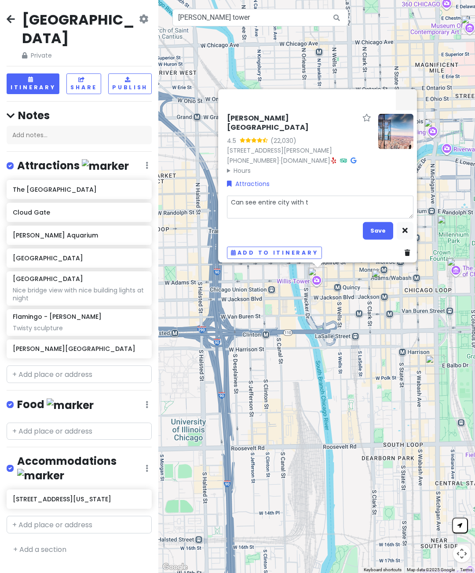
type textarea "x"
type textarea "Can see entire city with to"
type textarea "x"
type textarea "Can see entire city with top"
type textarea "x"
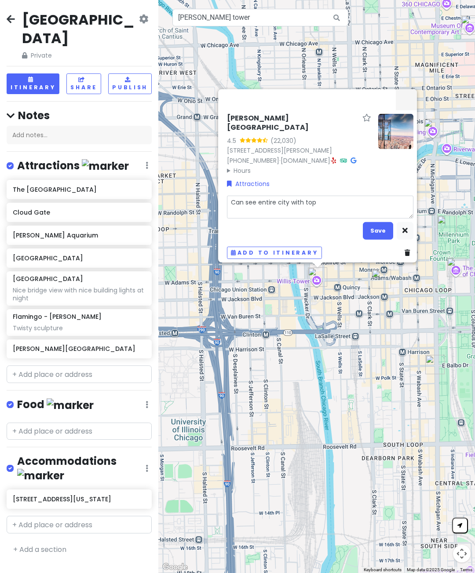
type textarea "Can see entire city with top"
type textarea "x"
type textarea "Can see entire city with top t"
type textarea "x"
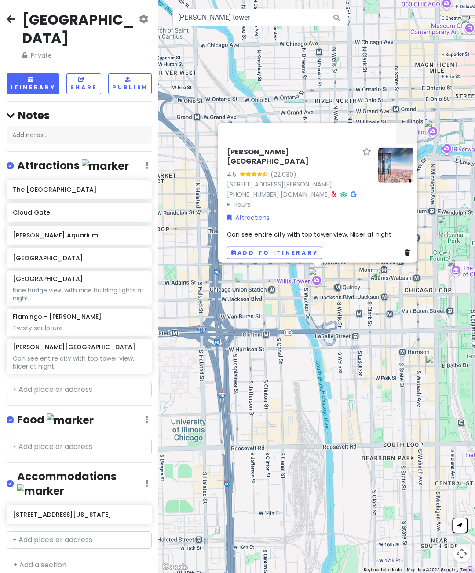
click at [87, 73] on button "Share" at bounding box center [83, 83] width 35 height 21
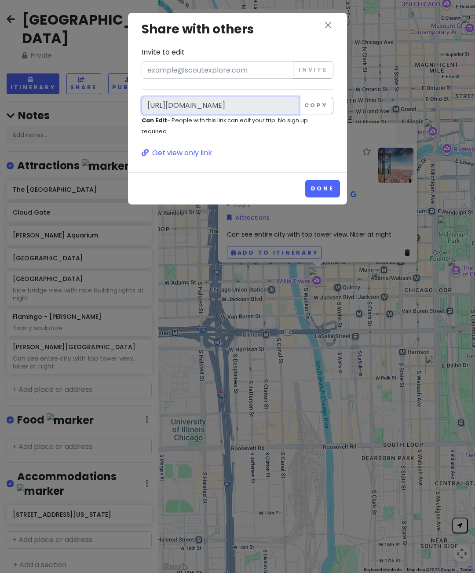
click at [247, 102] on input "[URL][DOMAIN_NAME]" at bounding box center [220, 106] width 157 height 18
click at [314, 106] on button "Copy" at bounding box center [316, 106] width 35 height 18
click at [325, 186] on button "Done" at bounding box center [322, 188] width 35 height 17
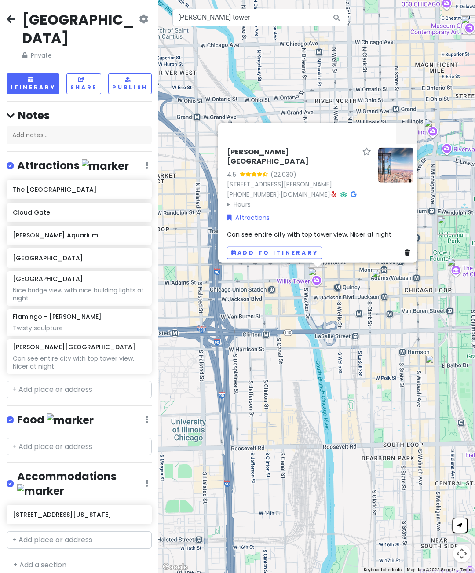
click at [142, 21] on icon at bounding box center [143, 18] width 9 height 7
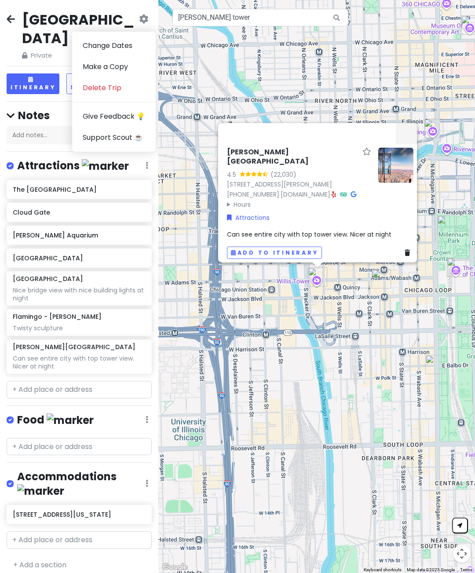
click at [109, 13] on div "[GEOGRAPHIC_DATA] Private Change Dates Make a Copy Delete Trip Give Feedback 💡 …" at bounding box center [79, 36] width 145 height 50
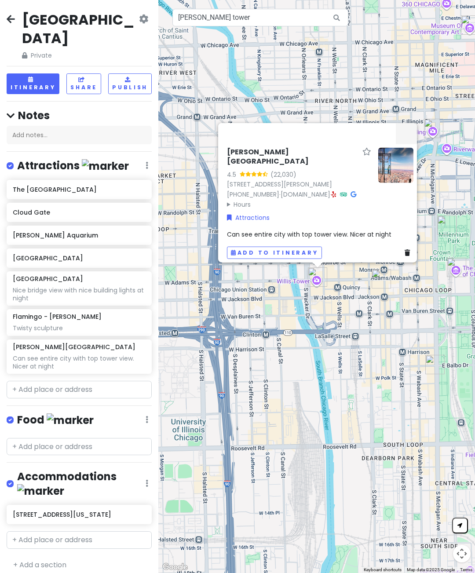
click at [86, 77] on icon at bounding box center [82, 79] width 8 height 5
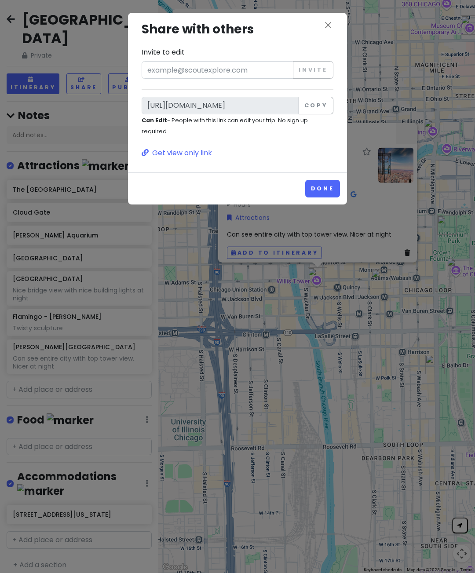
click at [322, 109] on button "Copy" at bounding box center [316, 106] width 35 height 18
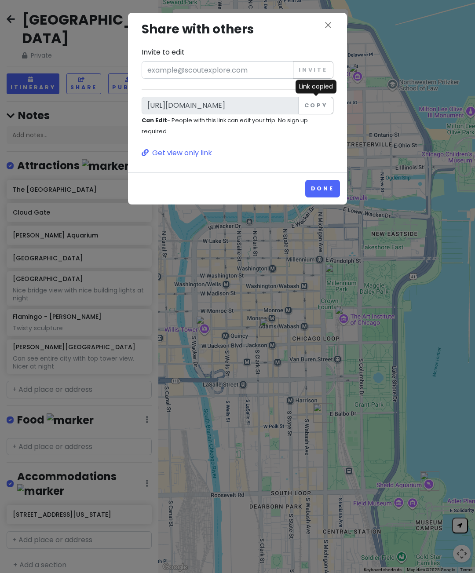
click at [332, 19] on div "close Share with others Invite to edit Invite [URL][DOMAIN_NAME] Copy Can Edit …" at bounding box center [237, 93] width 219 height 160
click at [326, 21] on icon "close" at bounding box center [328, 25] width 11 height 11
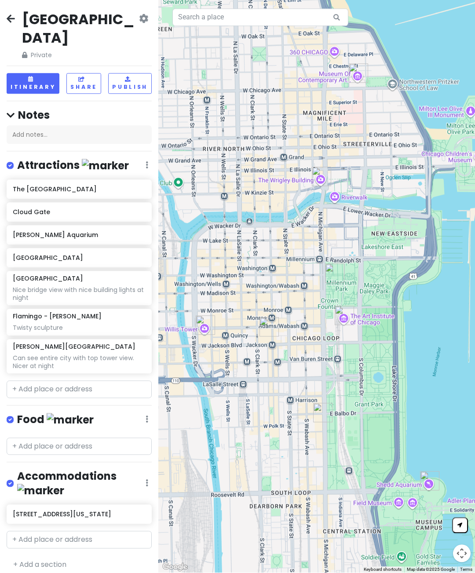
scroll to position [37, 0]
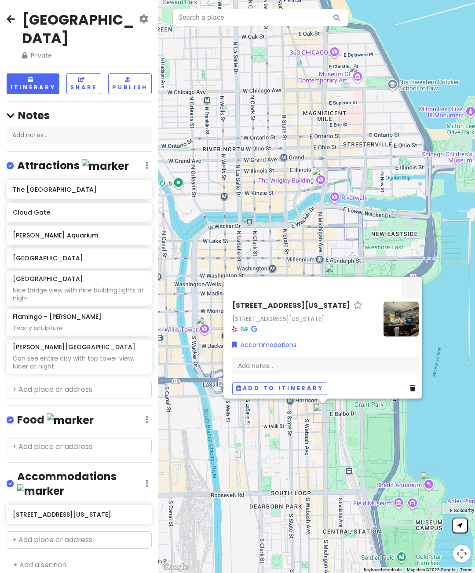
click at [259, 315] on link "[STREET_ADDRESS][US_STATE]" at bounding box center [278, 319] width 92 height 9
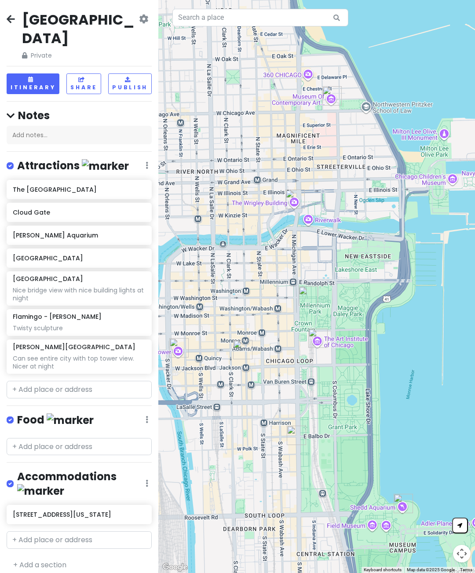
scroll to position [0, 0]
click at [253, 11] on input "text" at bounding box center [260, 18] width 176 height 18
click at [257, 21] on input "text" at bounding box center [260, 18] width 176 height 18
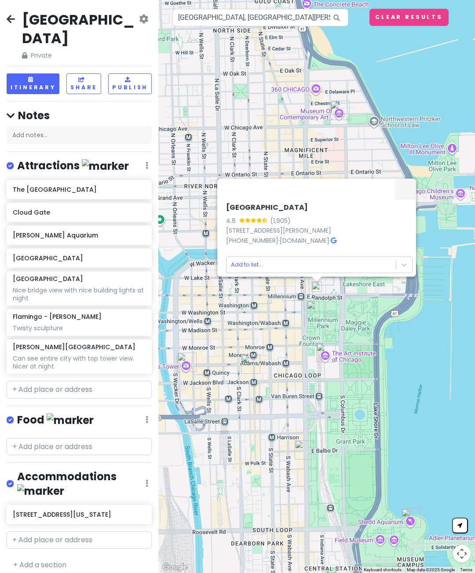
click at [337, 244] on icon at bounding box center [334, 241] width 6 height 6
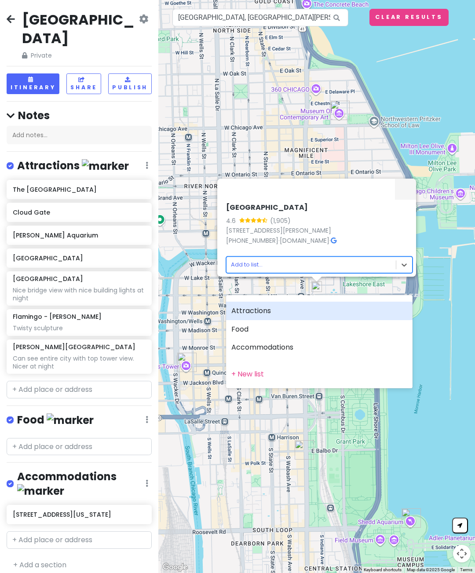
click at [276, 307] on div "Attractions" at bounding box center [319, 311] width 187 height 18
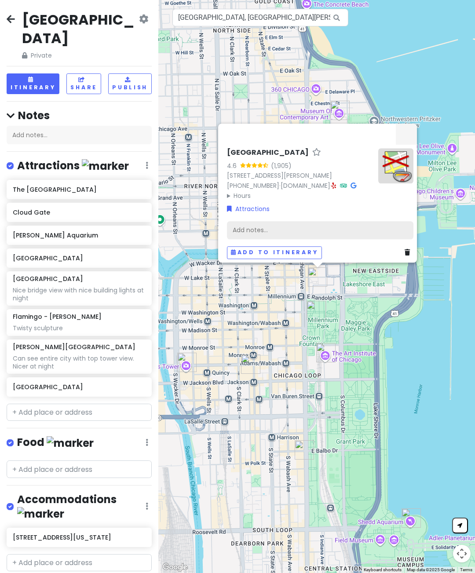
click at [342, 239] on div "Add notes..." at bounding box center [320, 230] width 187 height 18
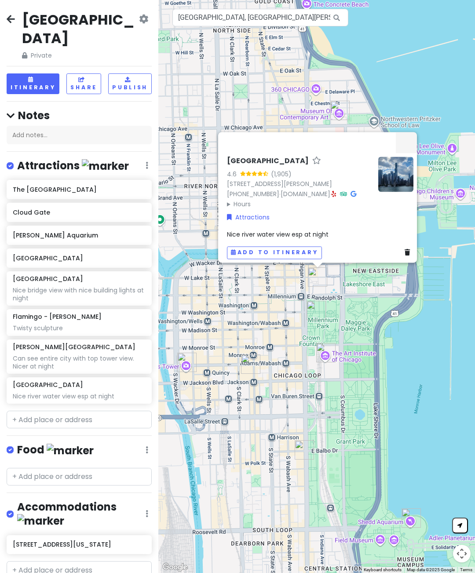
click at [94, 209] on h6 "Cloud Gate" at bounding box center [79, 213] width 132 height 8
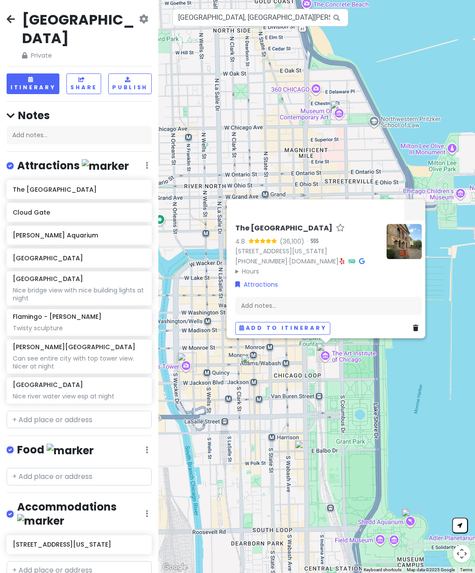
click at [359, 264] on icon at bounding box center [362, 261] width 6 height 6
click at [311, 315] on div "Add notes..." at bounding box center [328, 305] width 187 height 18
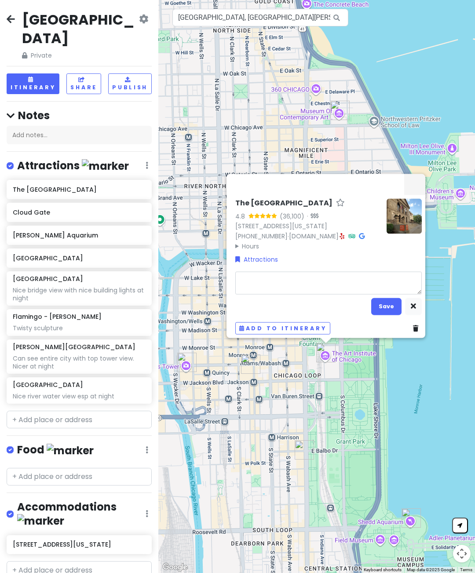
click at [255, 294] on textarea at bounding box center [328, 282] width 187 height 23
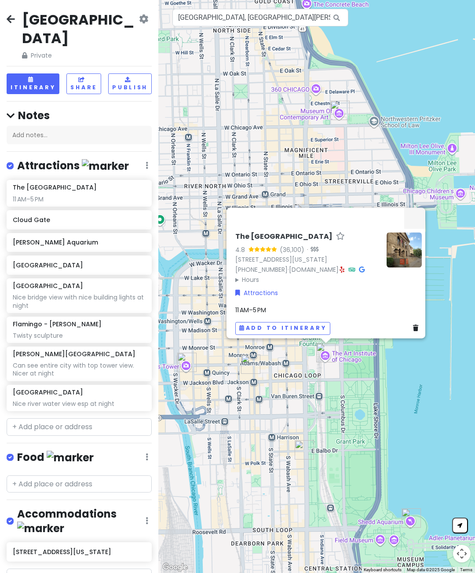
click at [71, 238] on h6 "[PERSON_NAME] Aquarium" at bounding box center [79, 242] width 132 height 8
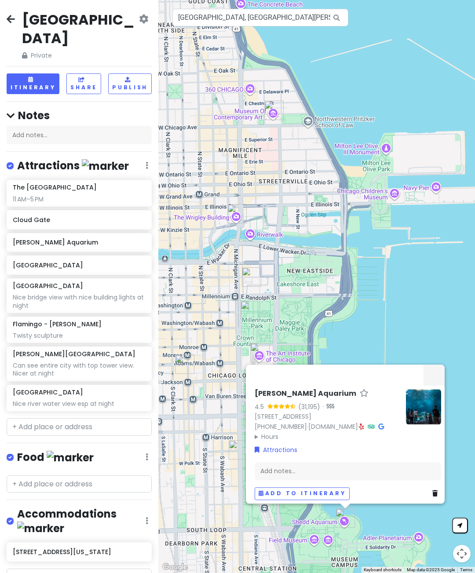
click at [256, 442] on summary "Hours" at bounding box center [327, 437] width 144 height 10
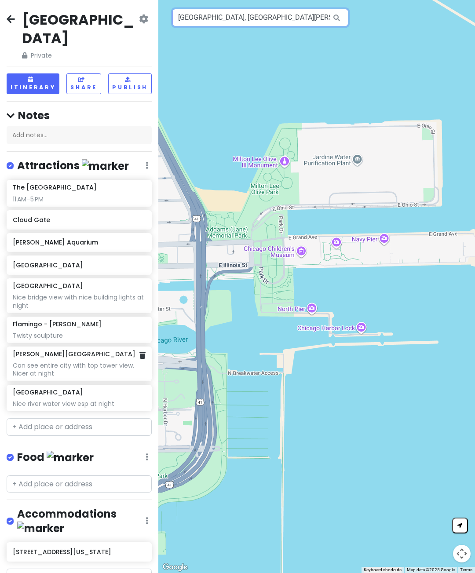
click at [282, 19] on input "[GEOGRAPHIC_DATA], [GEOGRAPHIC_DATA][PERSON_NAME], [GEOGRAPHIC_DATA], [GEOGRAPH…" at bounding box center [260, 18] width 176 height 18
click at [277, 20] on input "[GEOGRAPHIC_DATA], [GEOGRAPHIC_DATA][PERSON_NAME], [GEOGRAPHIC_DATA], [GEOGRAPH…" at bounding box center [260, 18] width 176 height 18
